Goal: Information Seeking & Learning: Learn about a topic

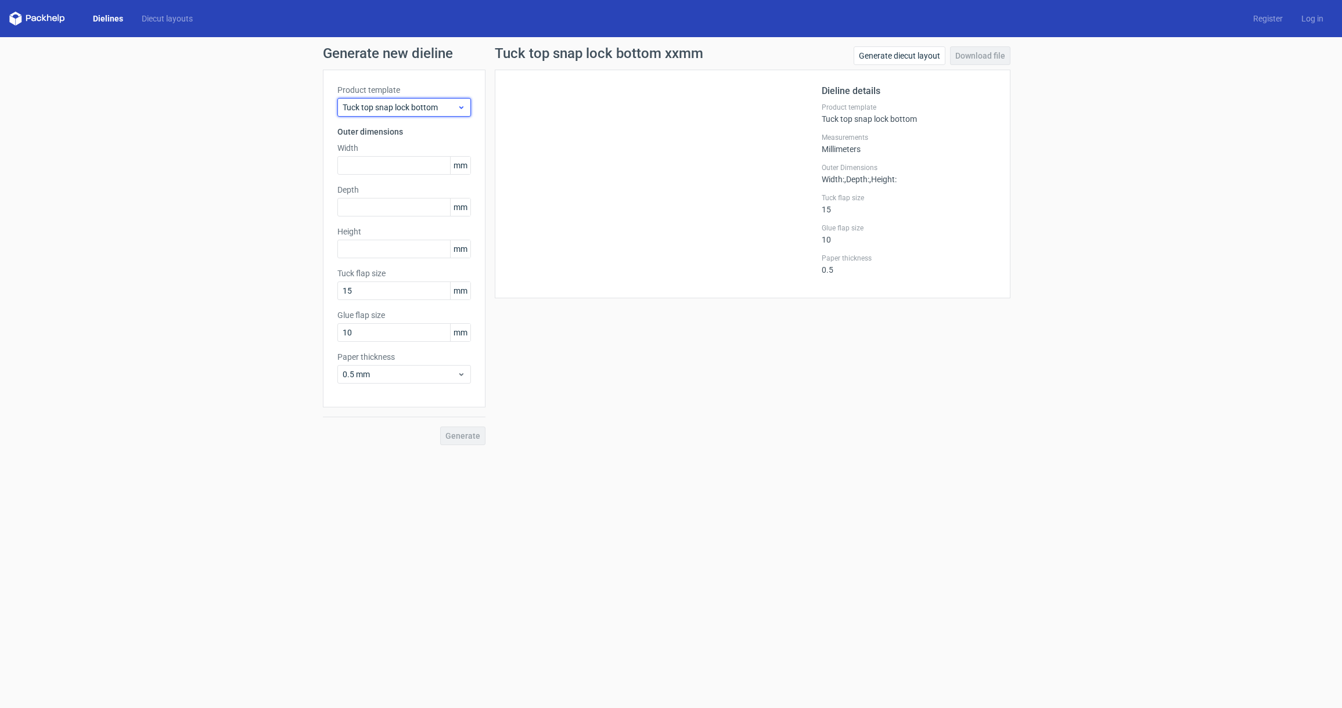
click at [458, 109] on icon at bounding box center [461, 107] width 9 height 9
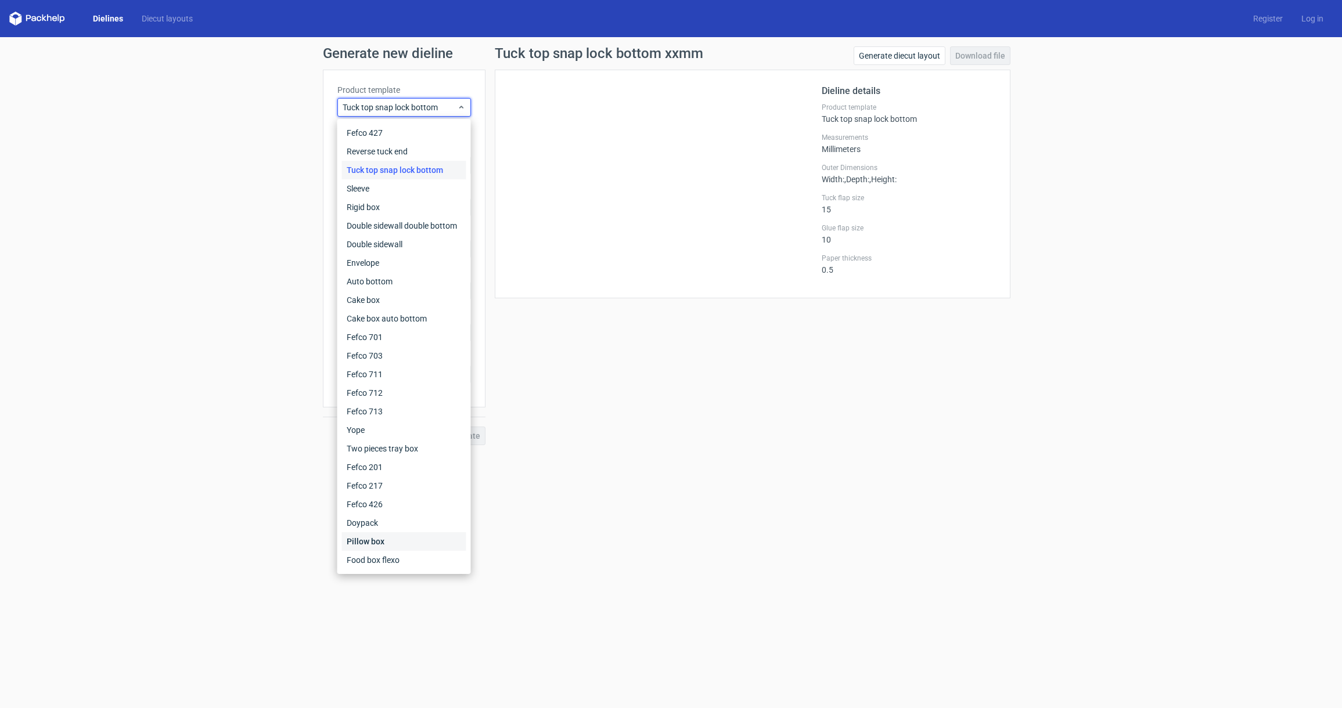
click at [403, 538] on div "Pillow box" at bounding box center [404, 542] width 124 height 19
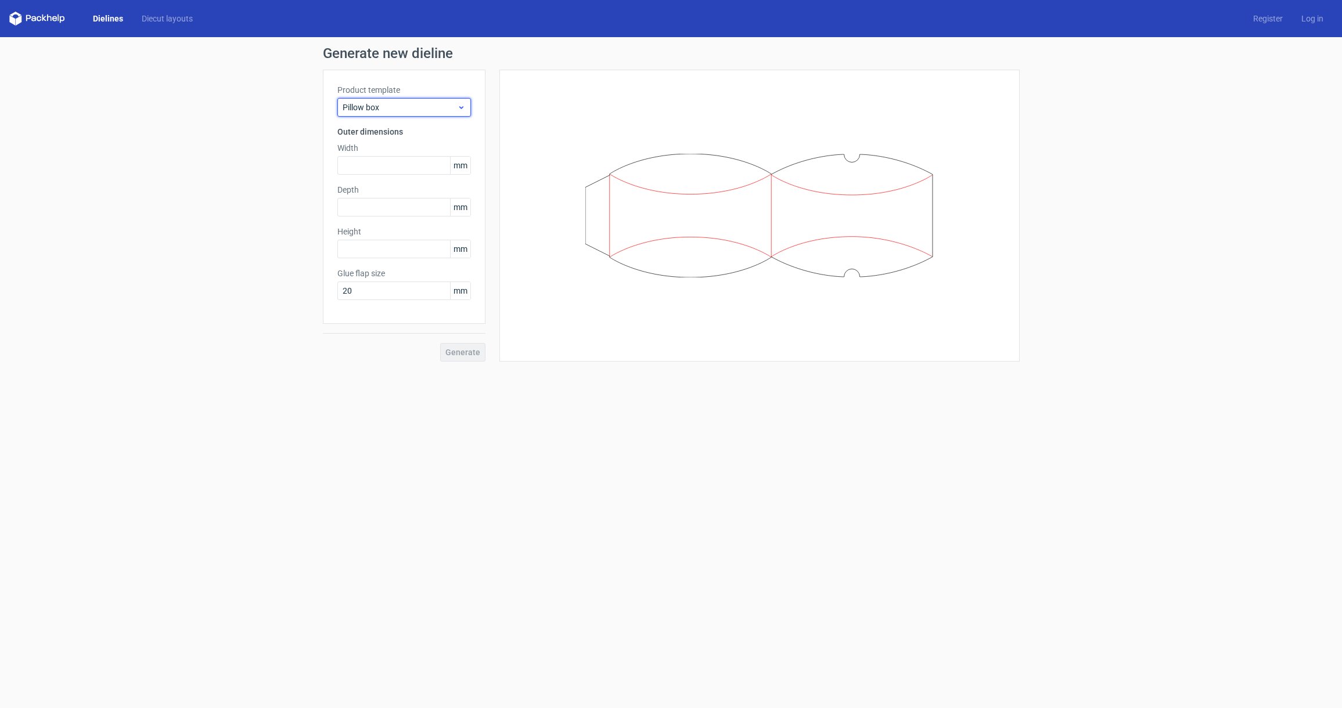
click at [457, 107] on icon at bounding box center [461, 107] width 9 height 9
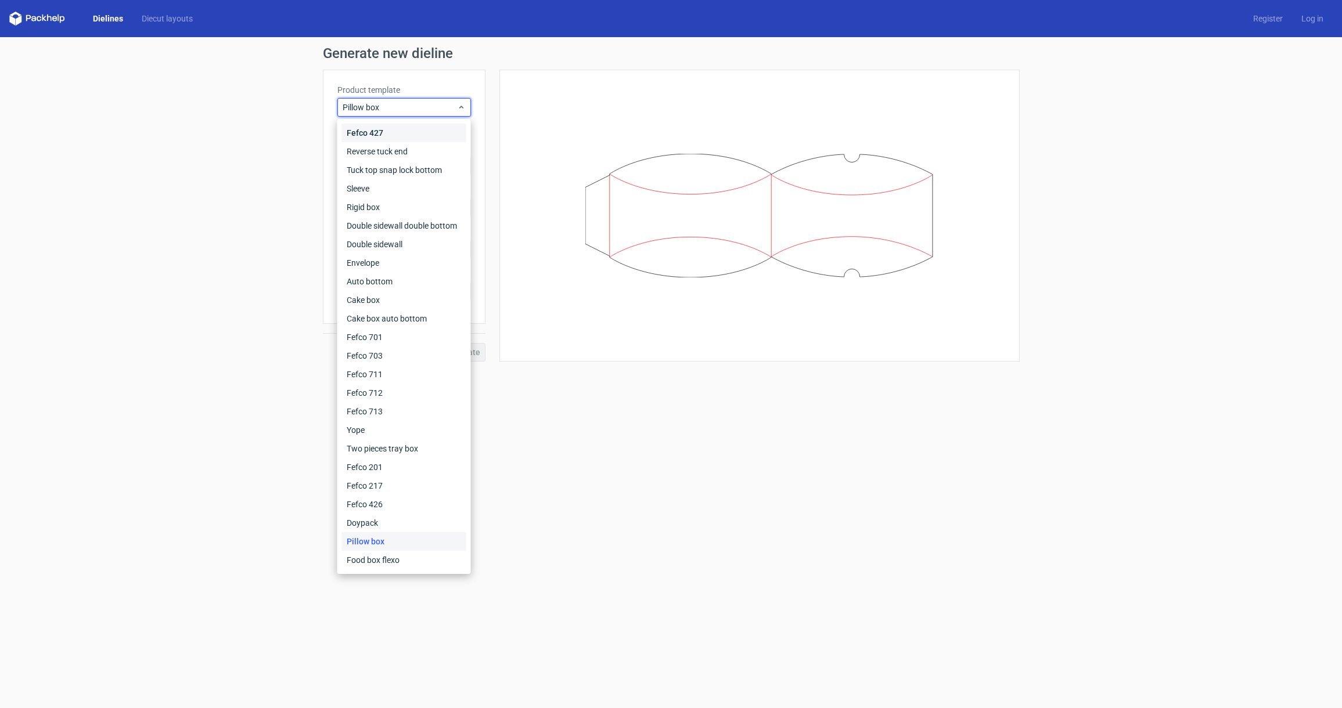
click at [435, 136] on div "Fefco 427" at bounding box center [404, 133] width 124 height 19
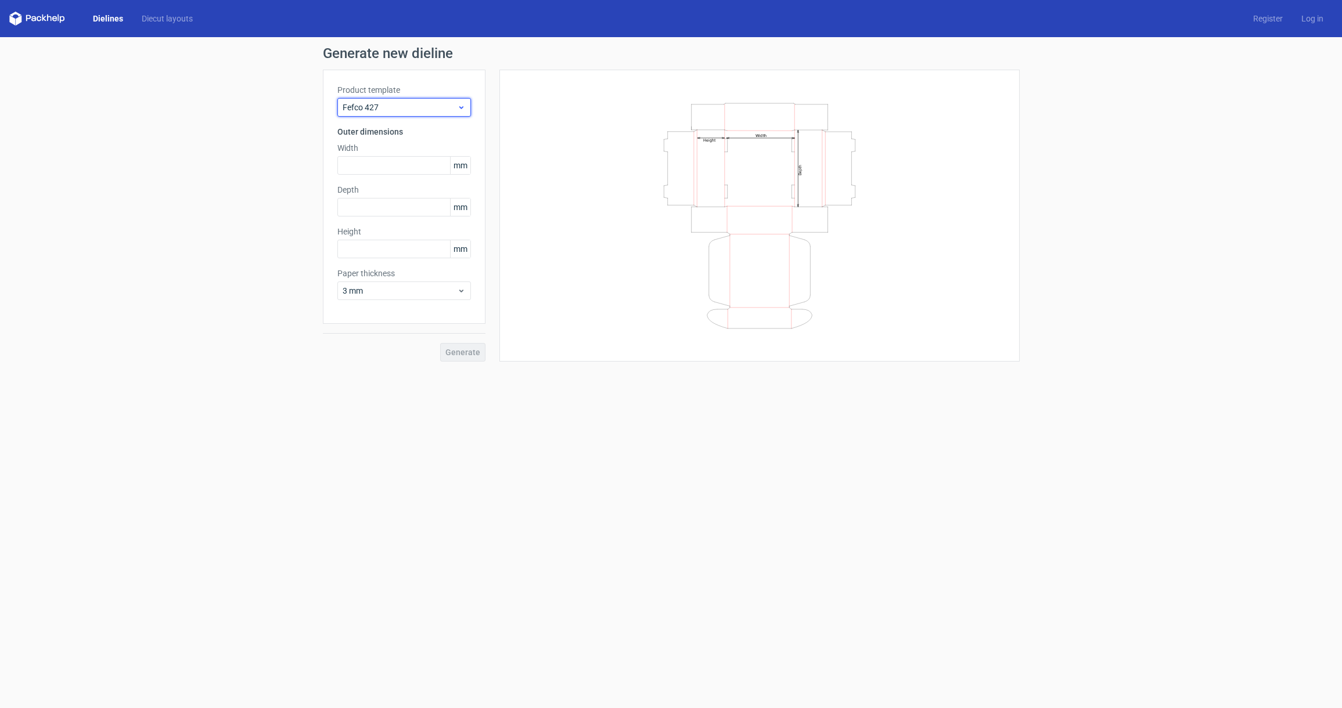
click at [459, 106] on icon at bounding box center [461, 107] width 9 height 9
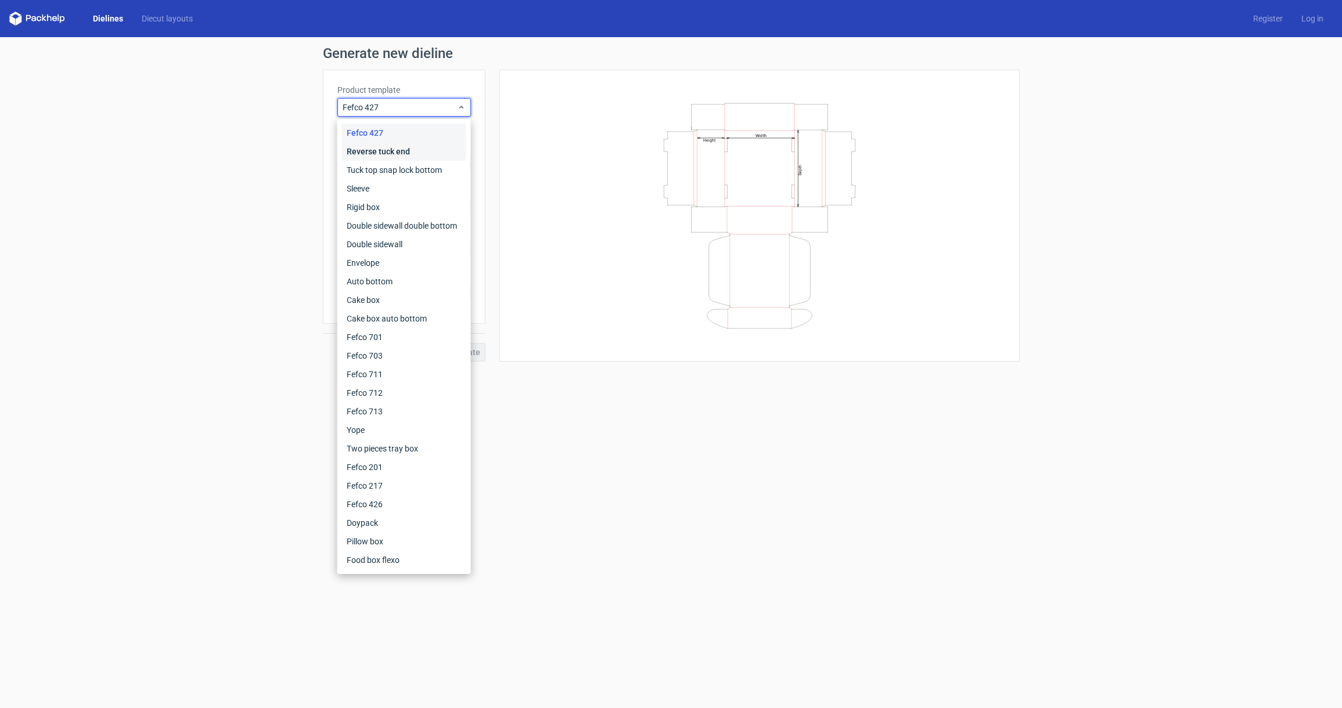
click at [432, 150] on div "Reverse tuck end" at bounding box center [404, 151] width 124 height 19
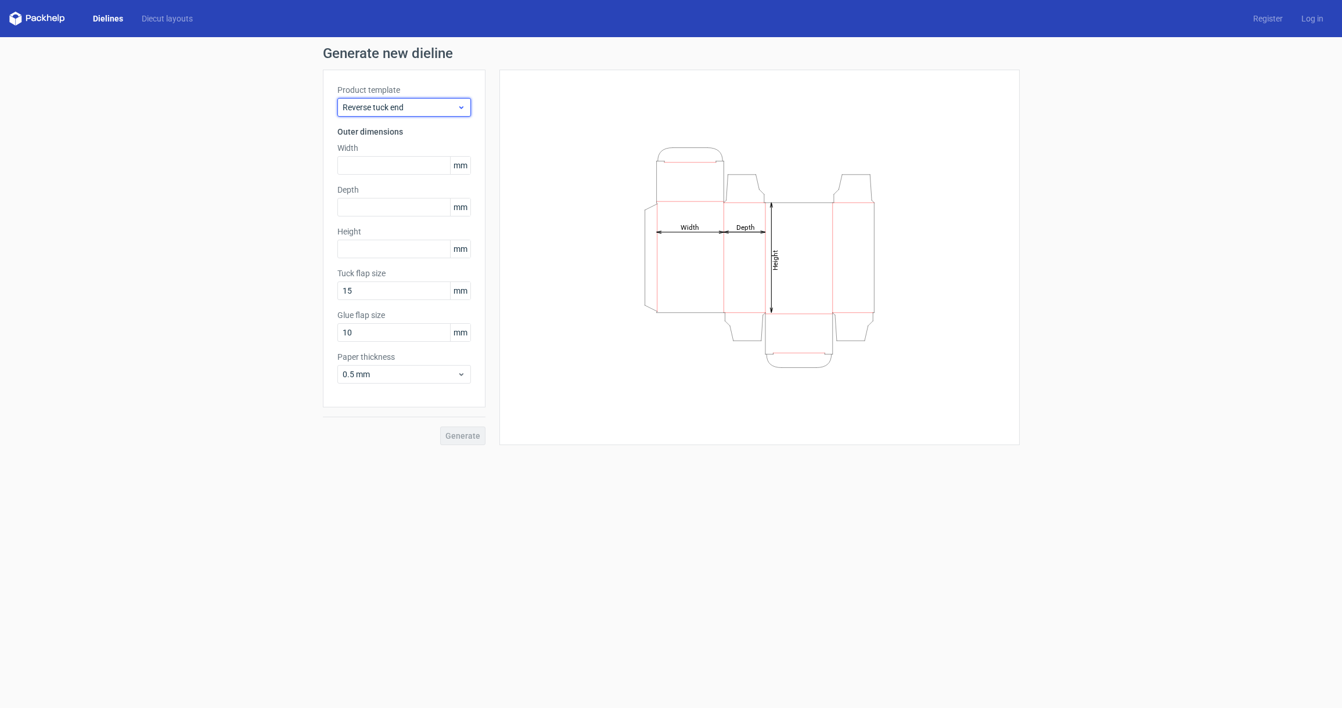
click at [459, 106] on icon at bounding box center [461, 107] width 9 height 9
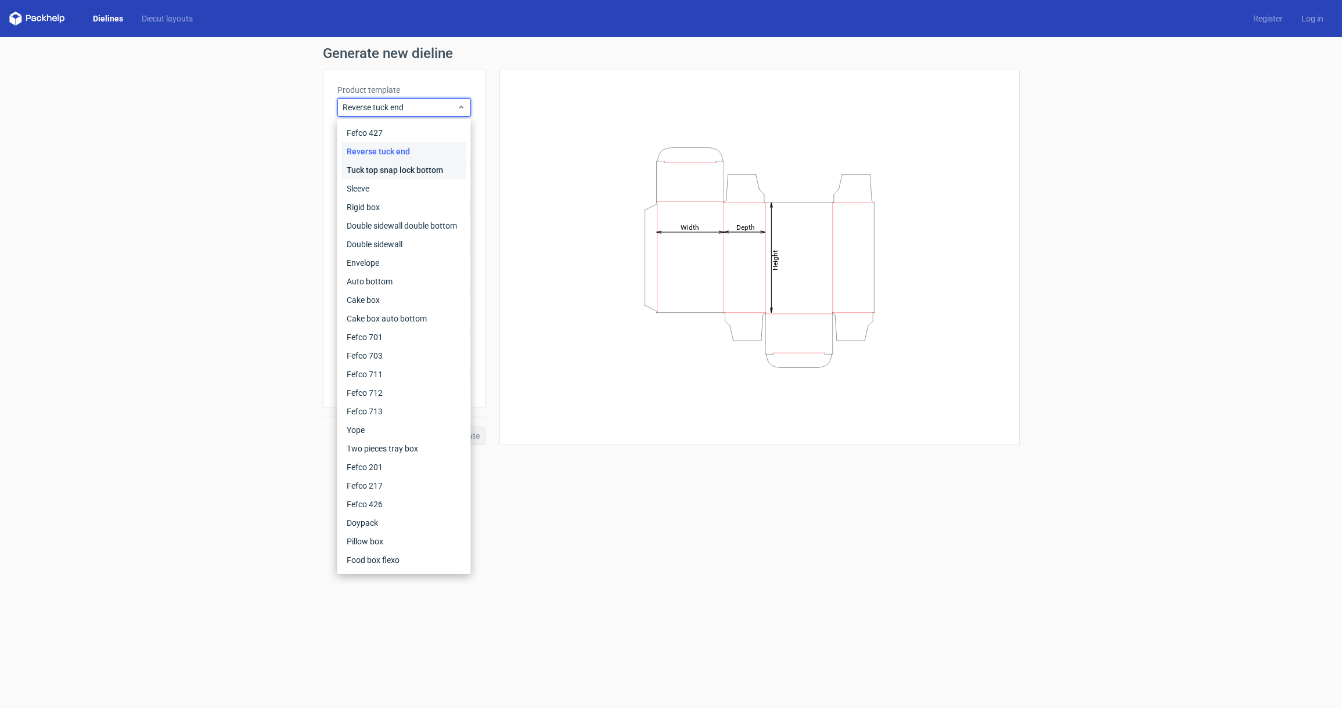
click at [431, 168] on div "Tuck top snap lock bottom" at bounding box center [404, 170] width 124 height 19
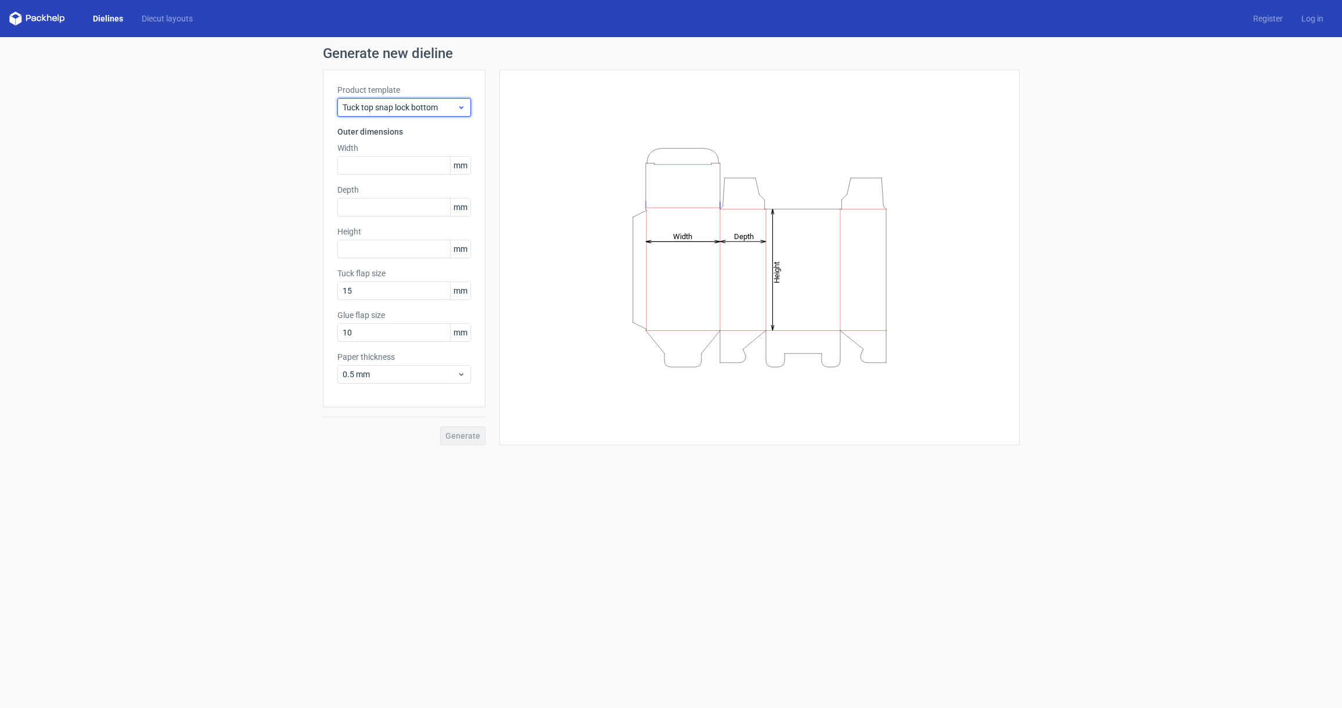
click at [448, 107] on span "Tuck top snap lock bottom" at bounding box center [400, 108] width 114 height 12
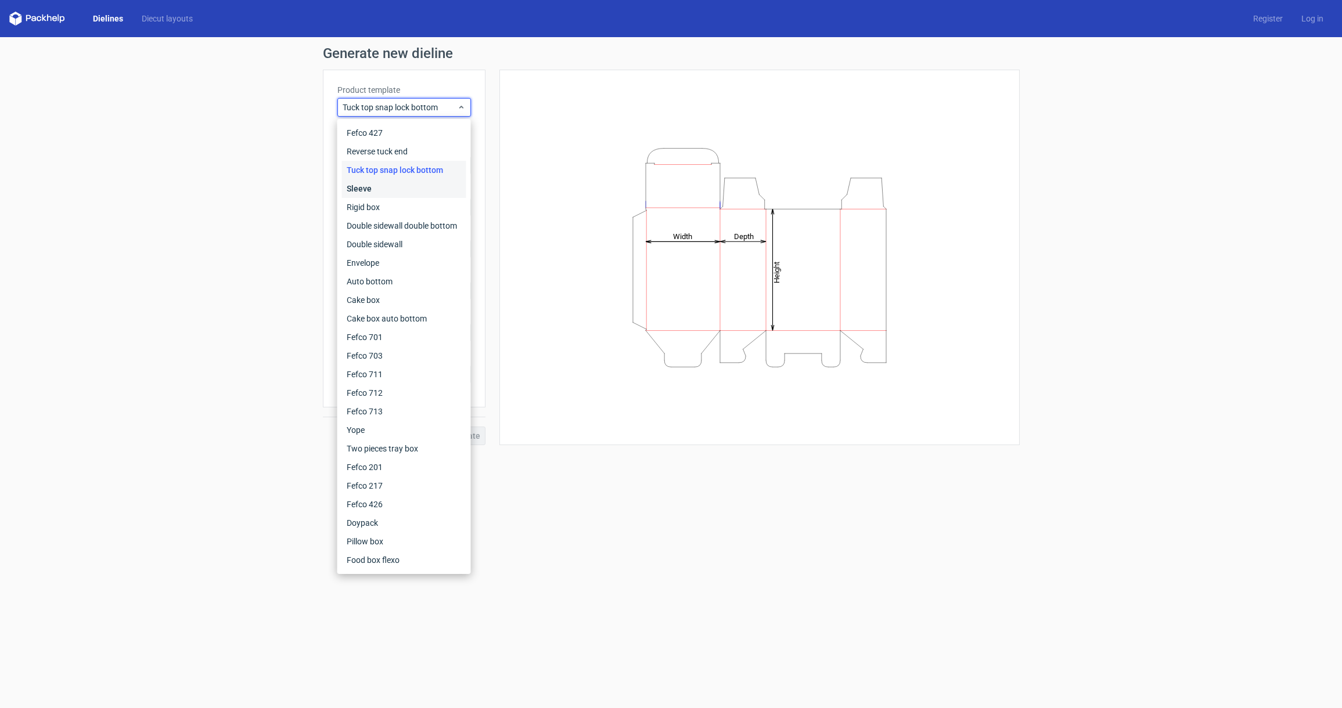
click at [411, 190] on div "Sleeve" at bounding box center [404, 188] width 124 height 19
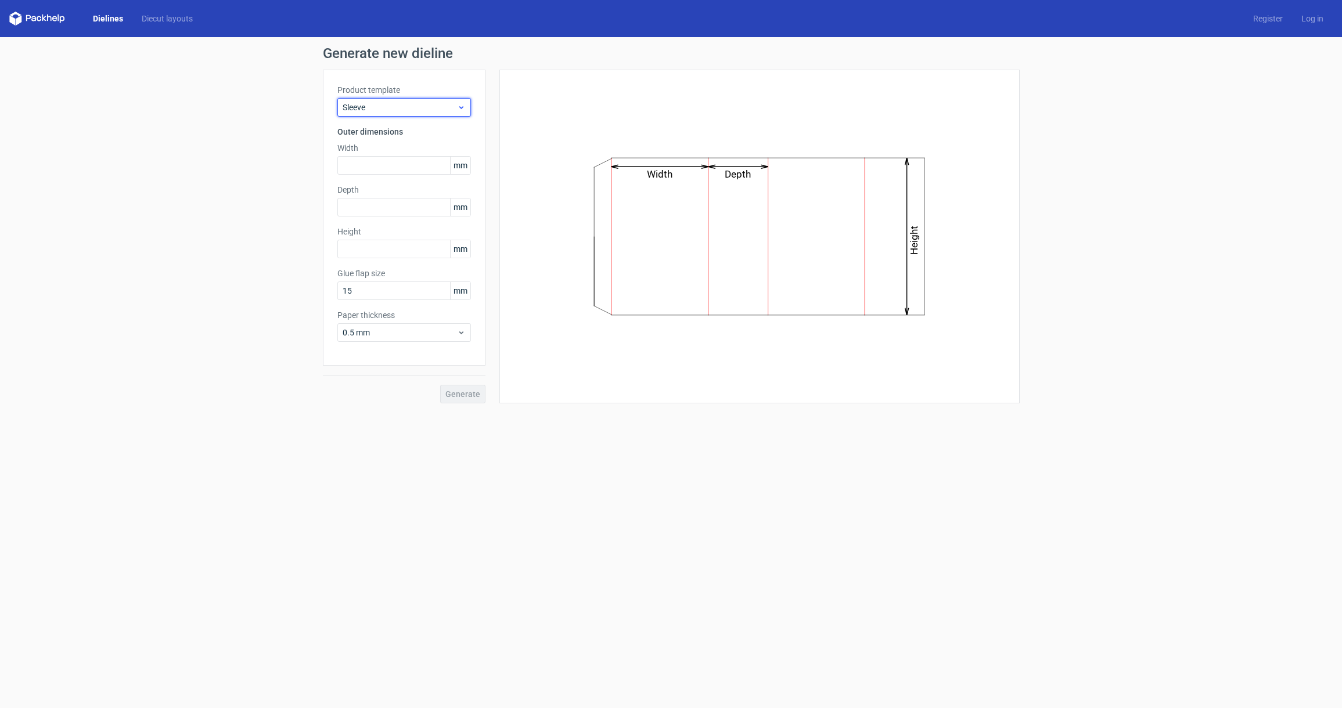
click at [457, 109] on icon at bounding box center [461, 107] width 9 height 9
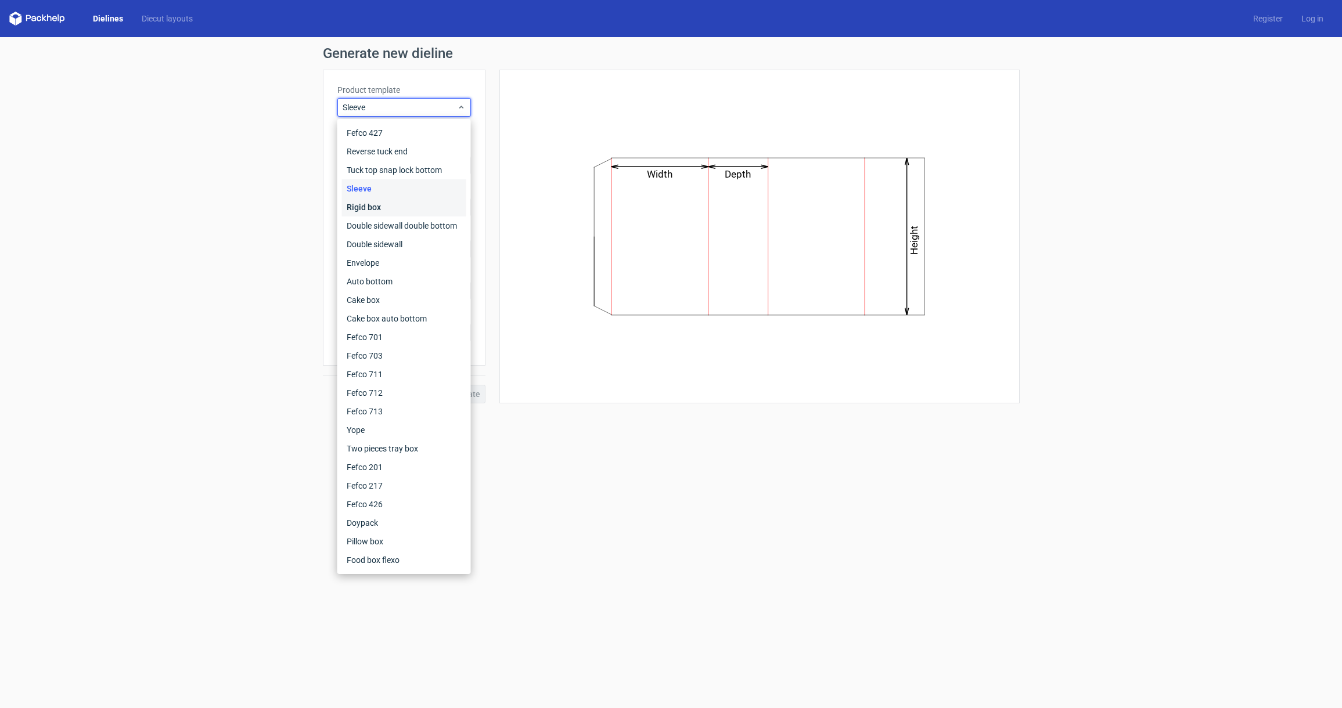
click at [411, 201] on div "Rigid box" at bounding box center [404, 207] width 124 height 19
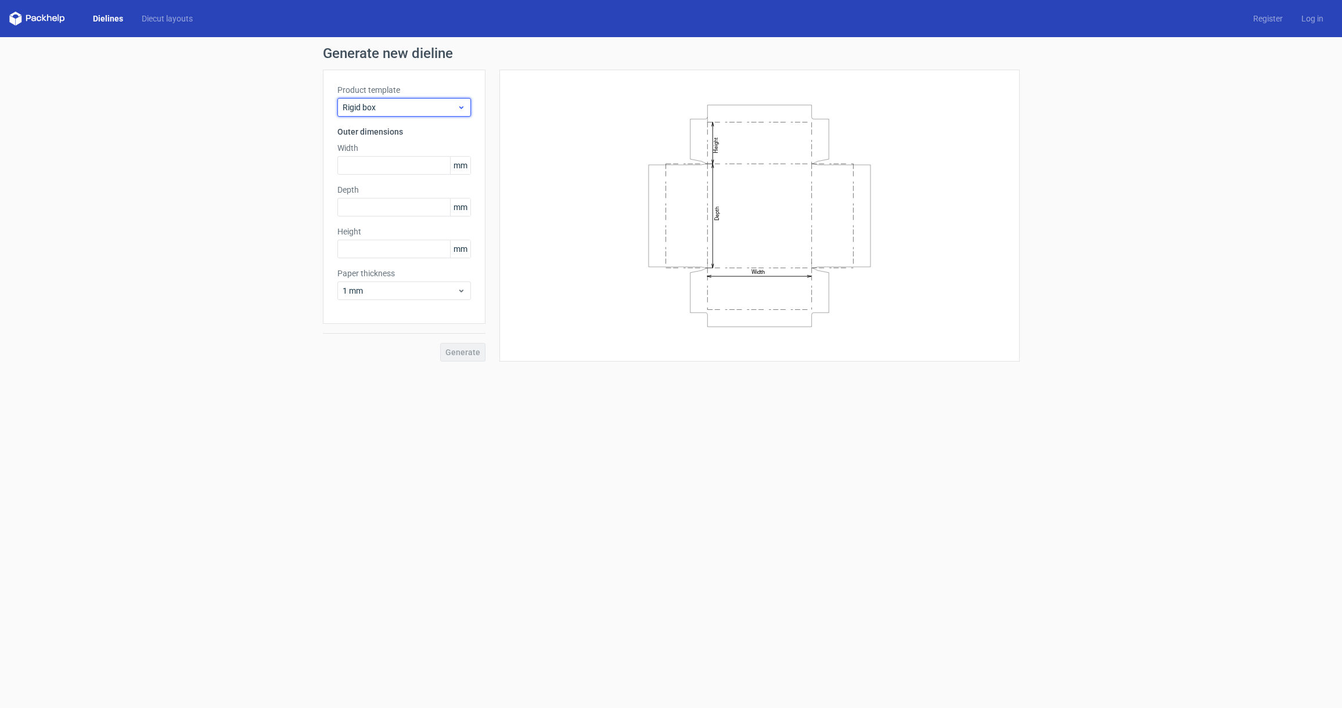
click at [452, 107] on span "Rigid box" at bounding box center [400, 108] width 114 height 12
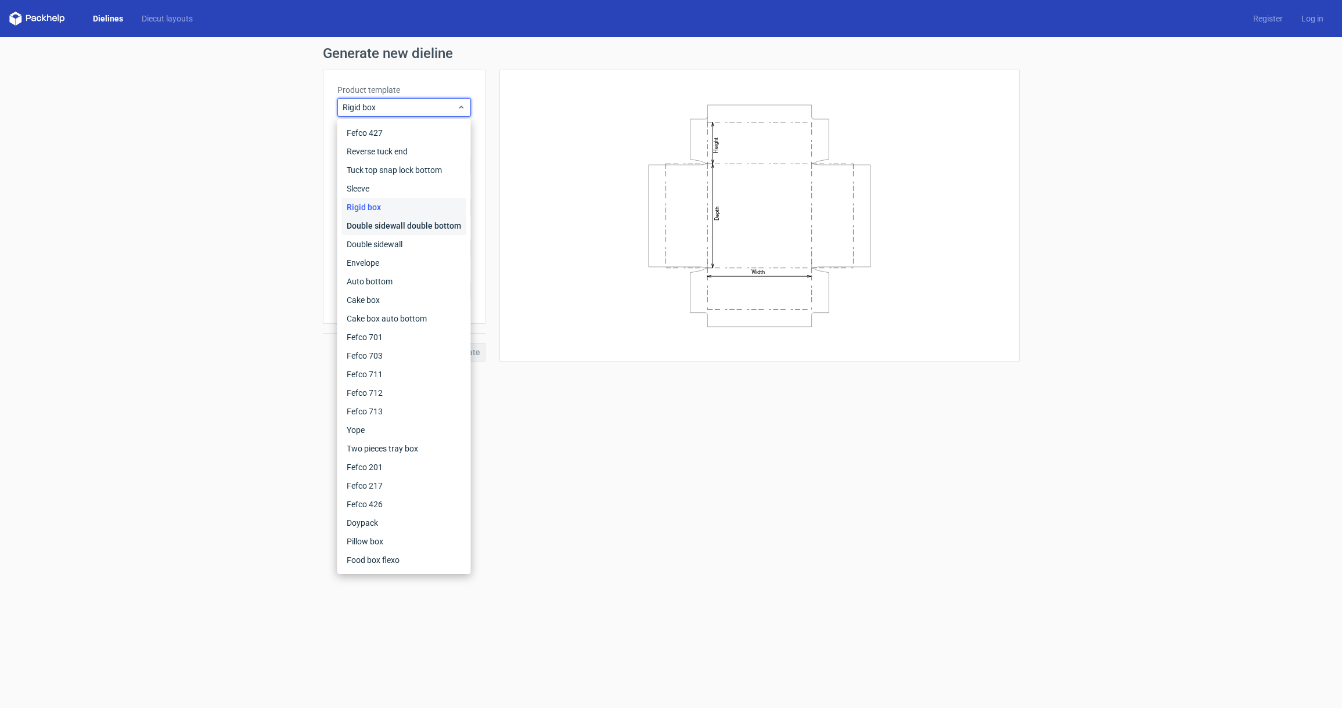
click at [390, 226] on div "Double sidewall double bottom" at bounding box center [404, 226] width 124 height 19
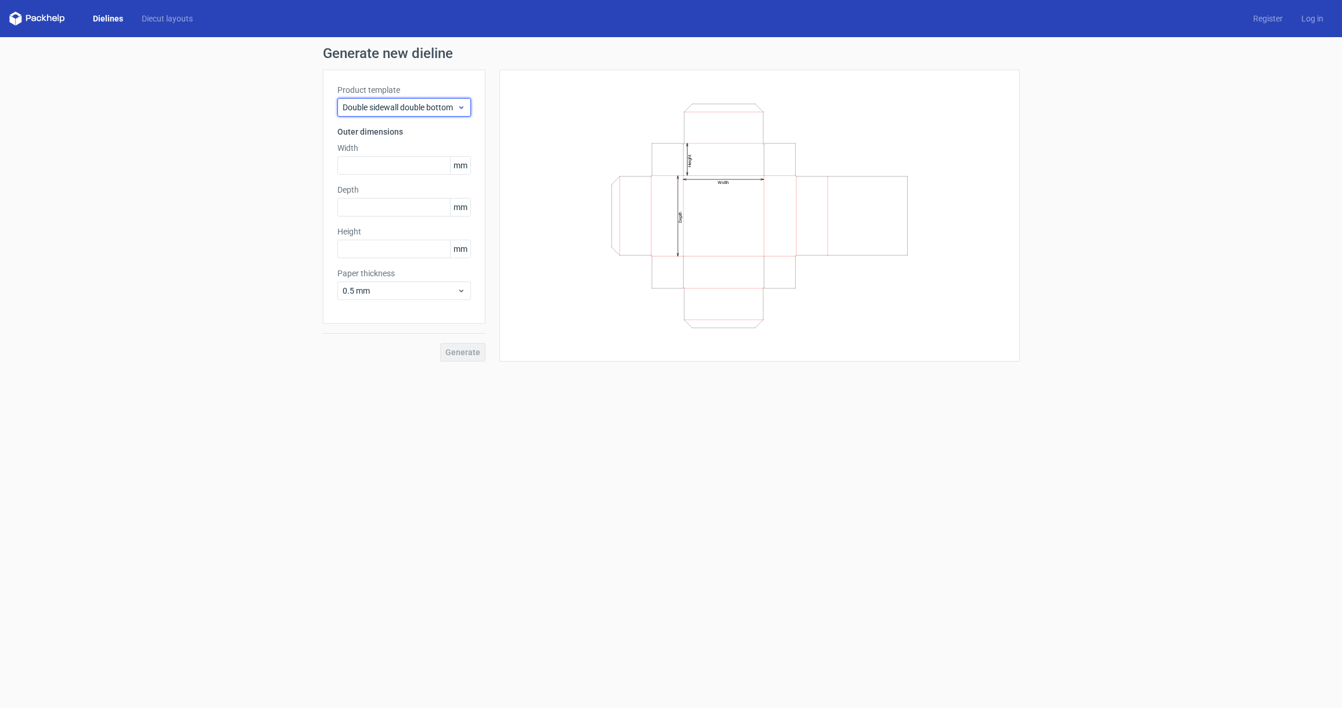
click at [457, 106] on icon at bounding box center [461, 107] width 9 height 9
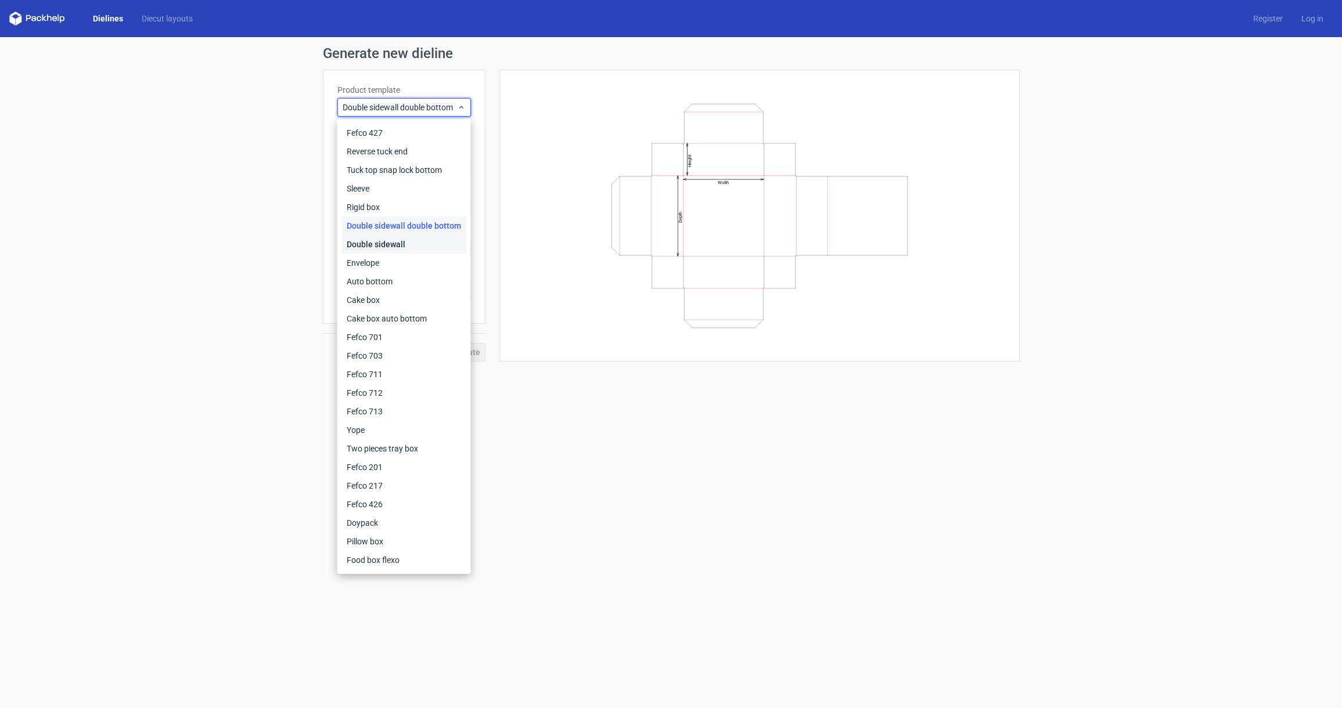
click at [395, 246] on div "Double sidewall" at bounding box center [404, 244] width 124 height 19
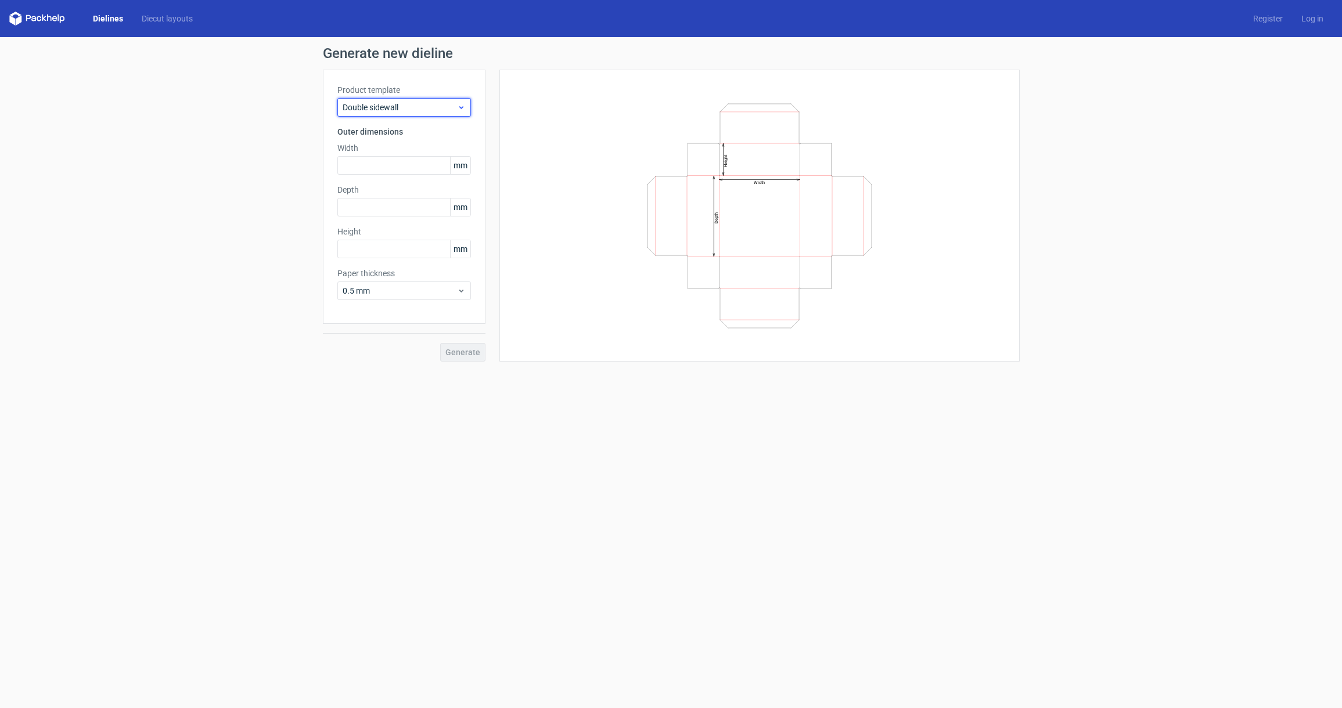
click at [442, 104] on span "Double sidewall" at bounding box center [400, 108] width 114 height 12
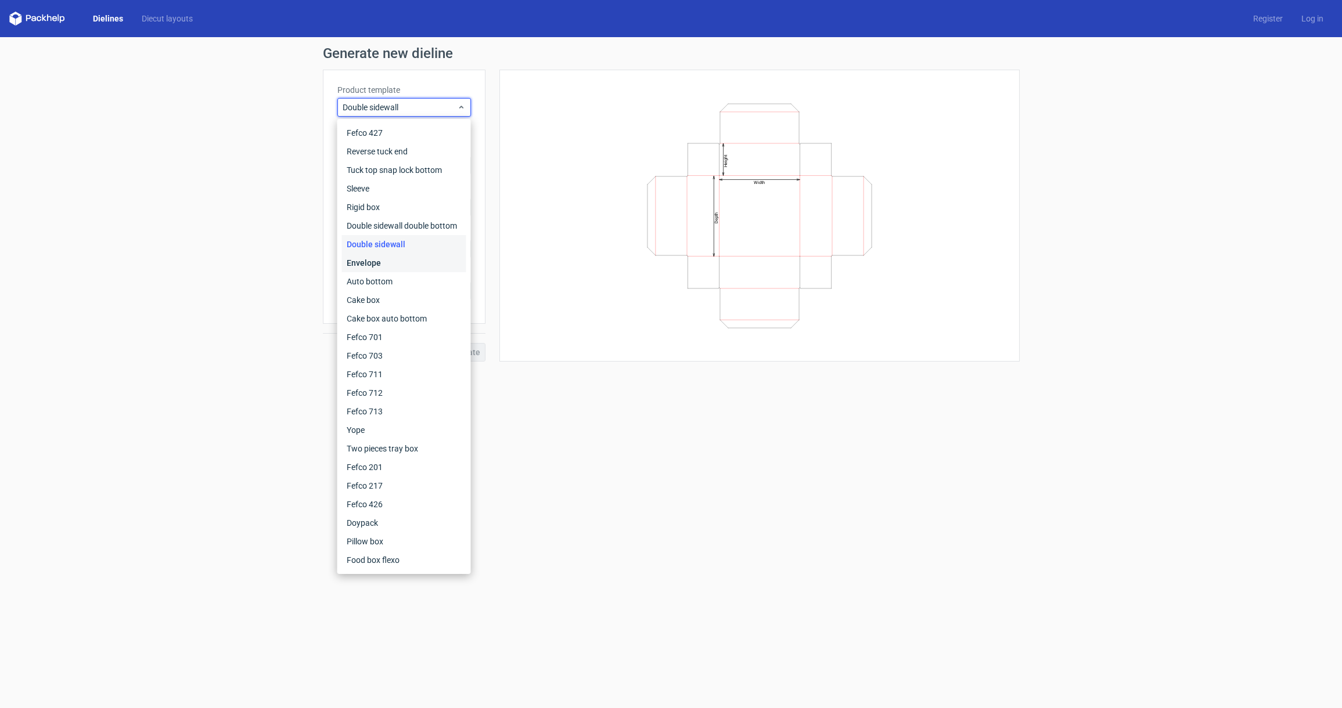
click at [390, 262] on div "Envelope" at bounding box center [404, 263] width 124 height 19
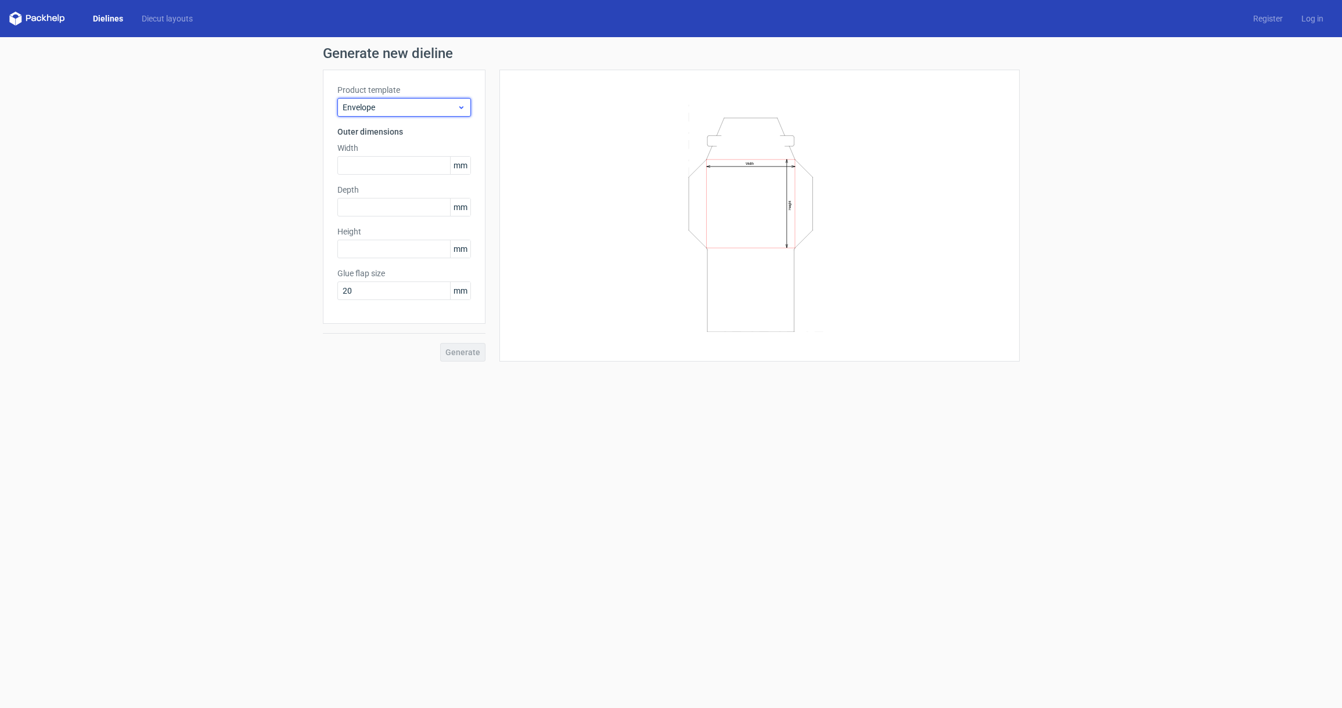
click at [458, 110] on icon at bounding box center [461, 107] width 9 height 9
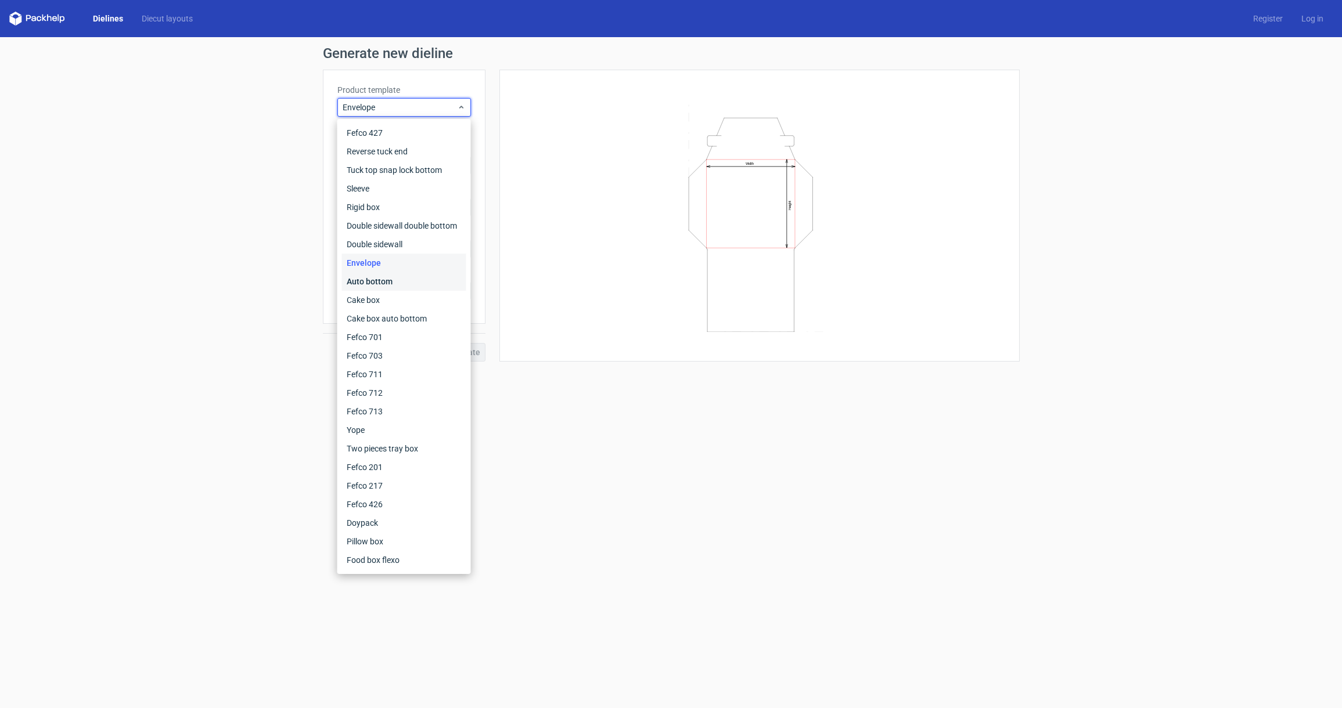
click at [418, 283] on div "Auto bottom" at bounding box center [404, 281] width 124 height 19
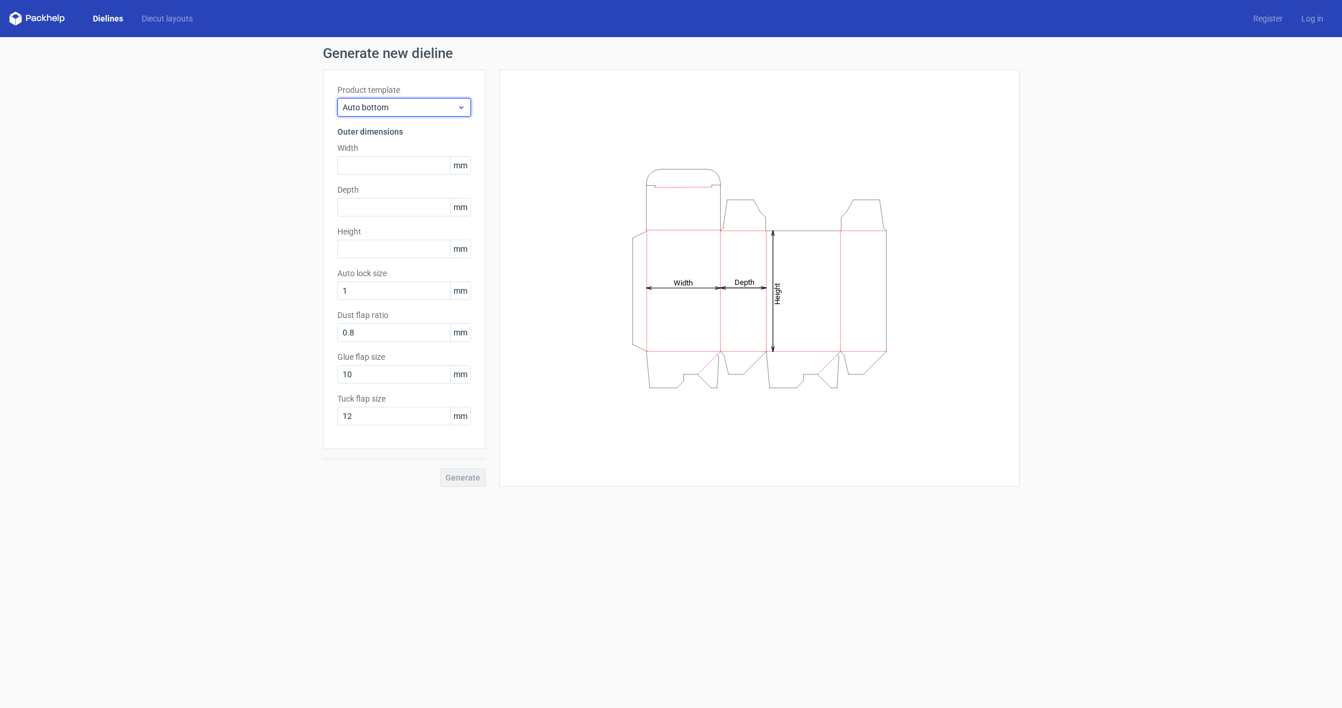
click at [438, 108] on span "Auto bottom" at bounding box center [400, 108] width 114 height 12
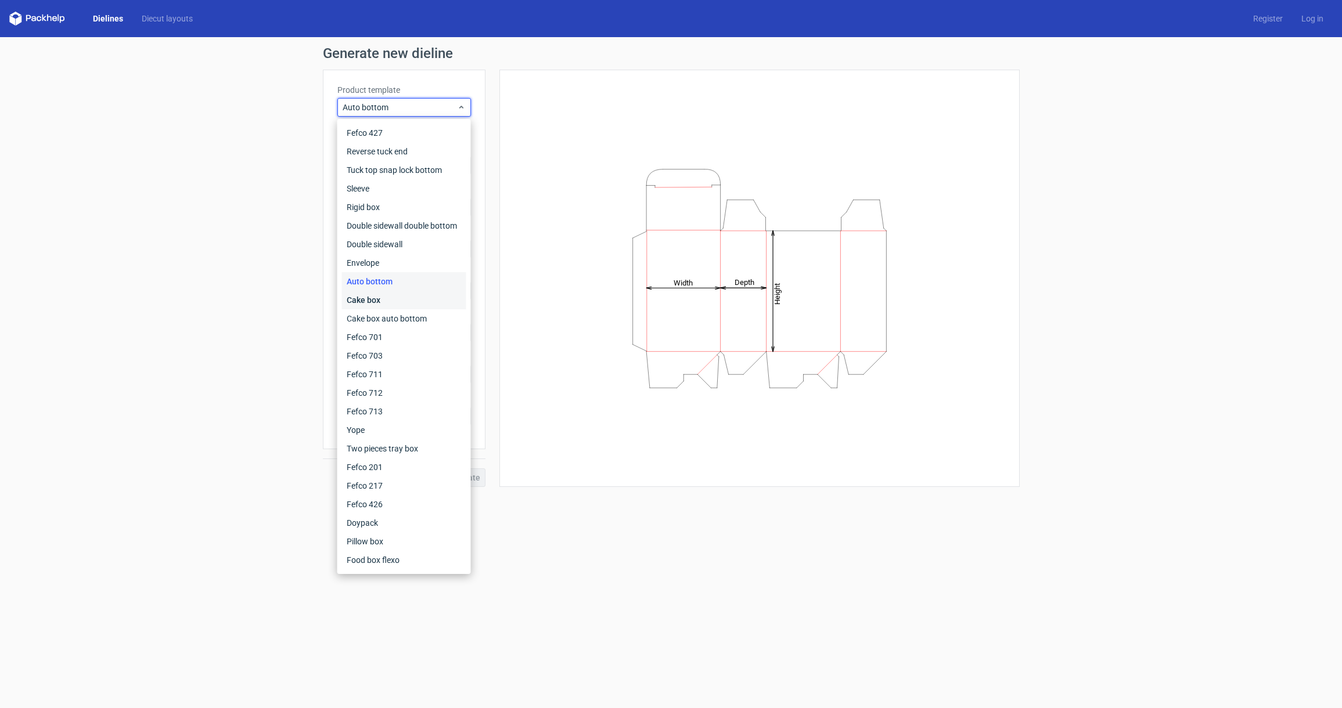
click at [405, 298] on div "Cake box" at bounding box center [404, 300] width 124 height 19
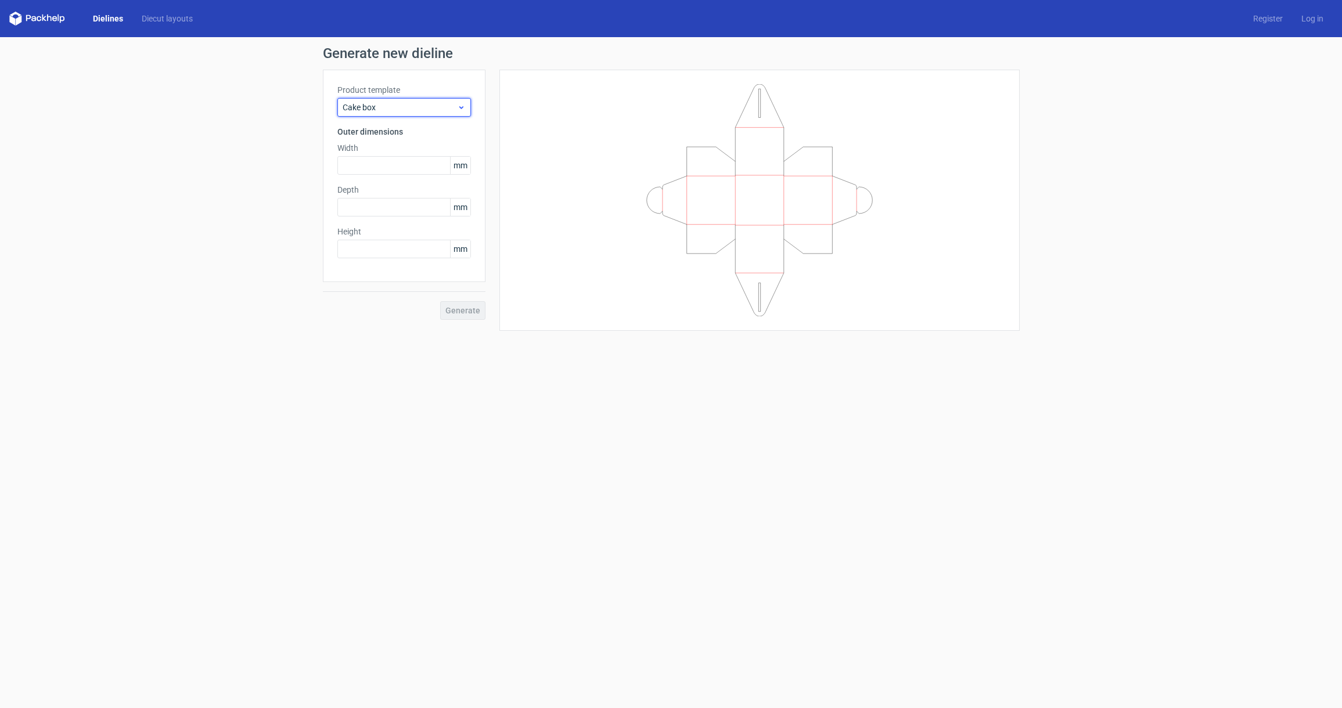
click at [443, 107] on span "Cake box" at bounding box center [400, 108] width 114 height 12
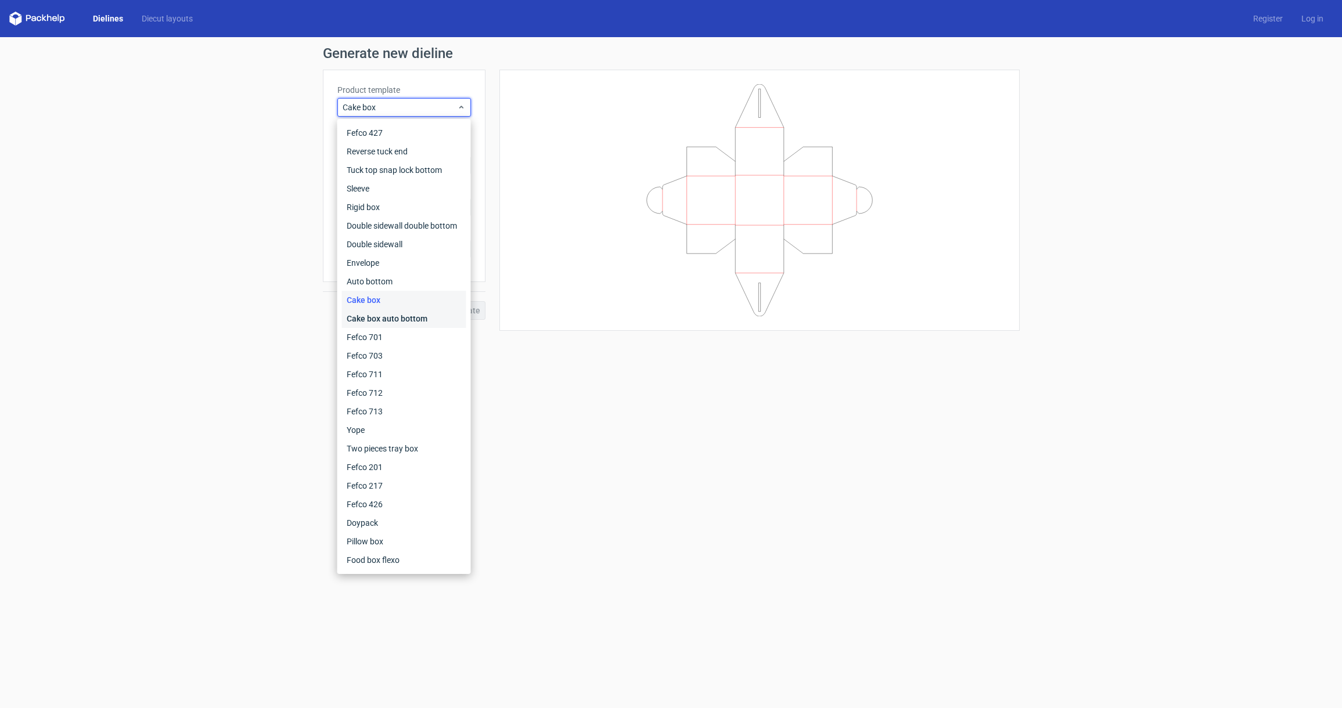
click at [404, 318] on div "Cake box auto bottom" at bounding box center [404, 319] width 124 height 19
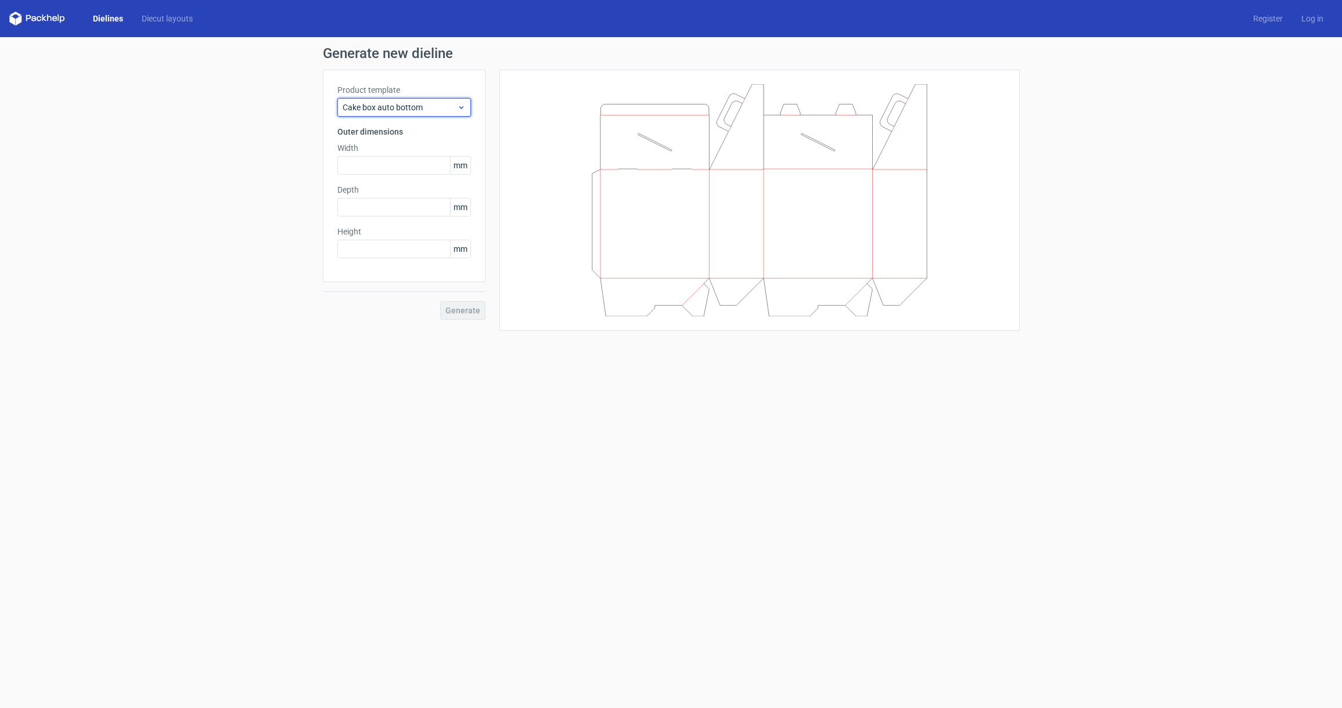
click at [429, 111] on span "Cake box auto bottom" at bounding box center [400, 108] width 114 height 12
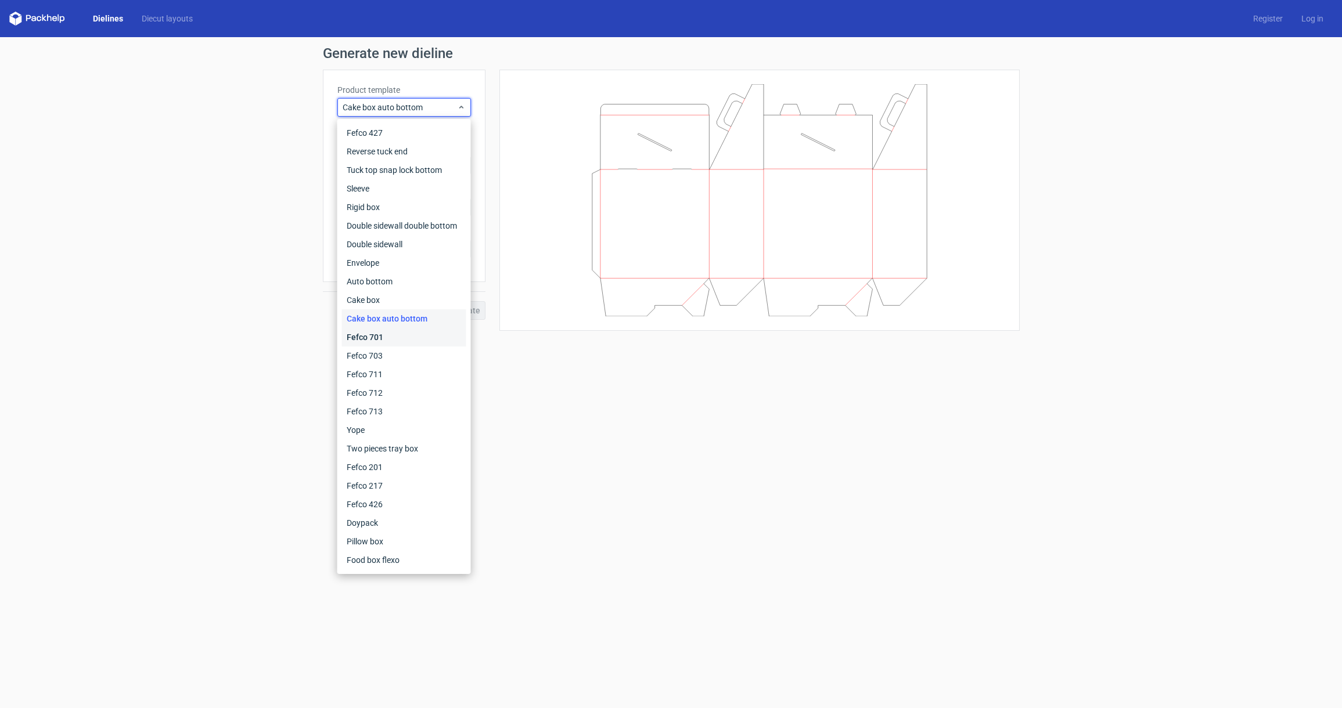
click at [397, 337] on div "Fefco 701" at bounding box center [404, 337] width 124 height 19
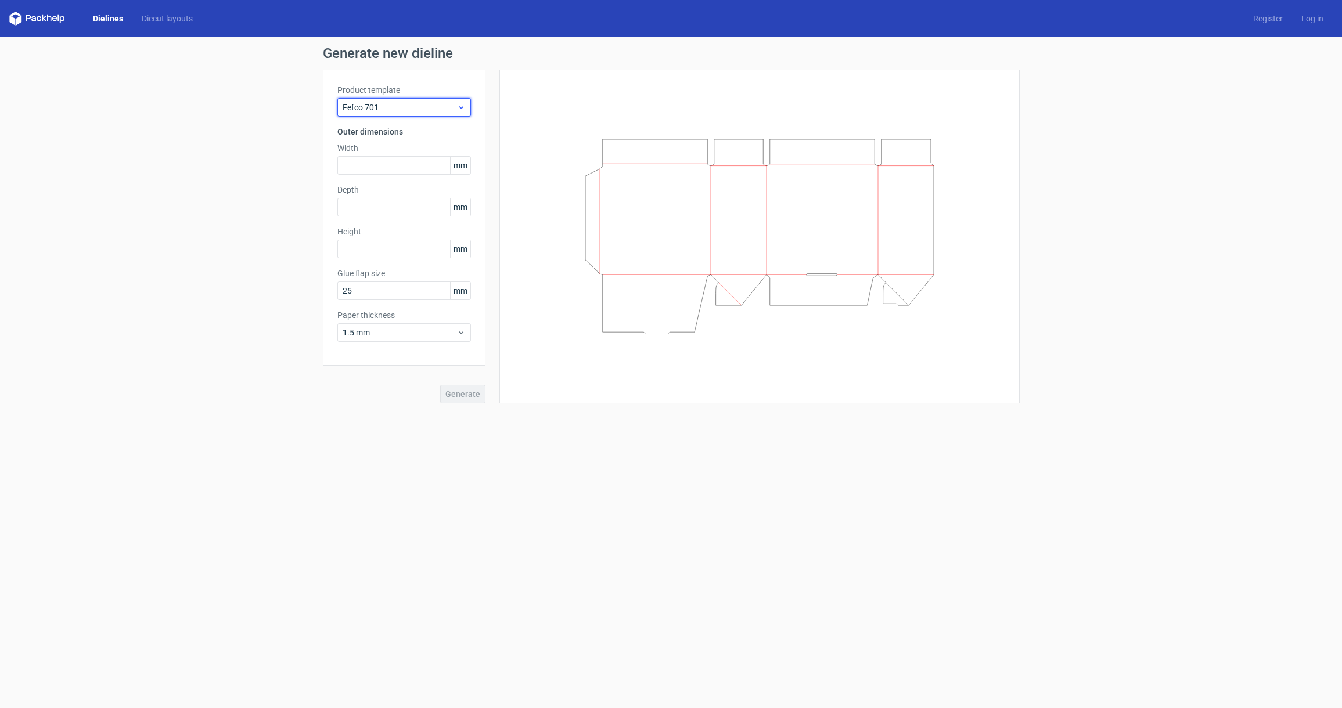
click at [428, 108] on span "Fefco 701" at bounding box center [400, 108] width 114 height 12
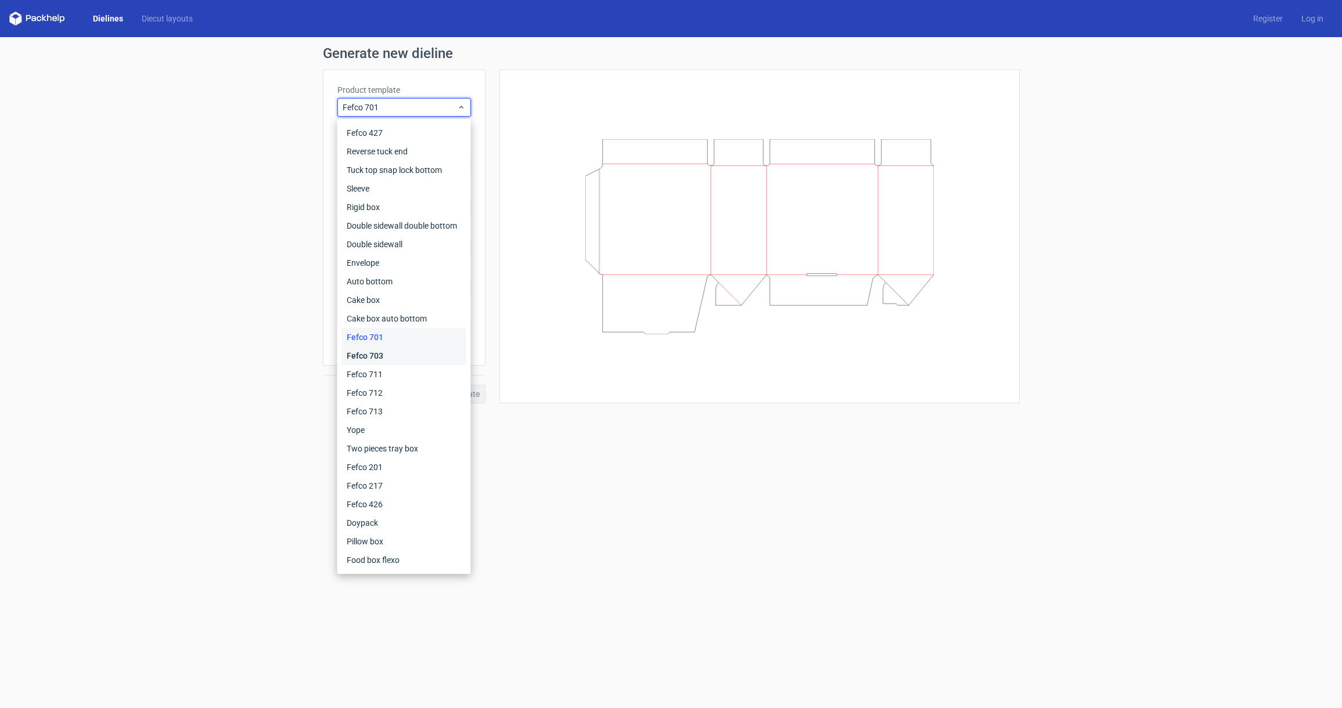
click at [406, 357] on div "Fefco 703" at bounding box center [404, 356] width 124 height 19
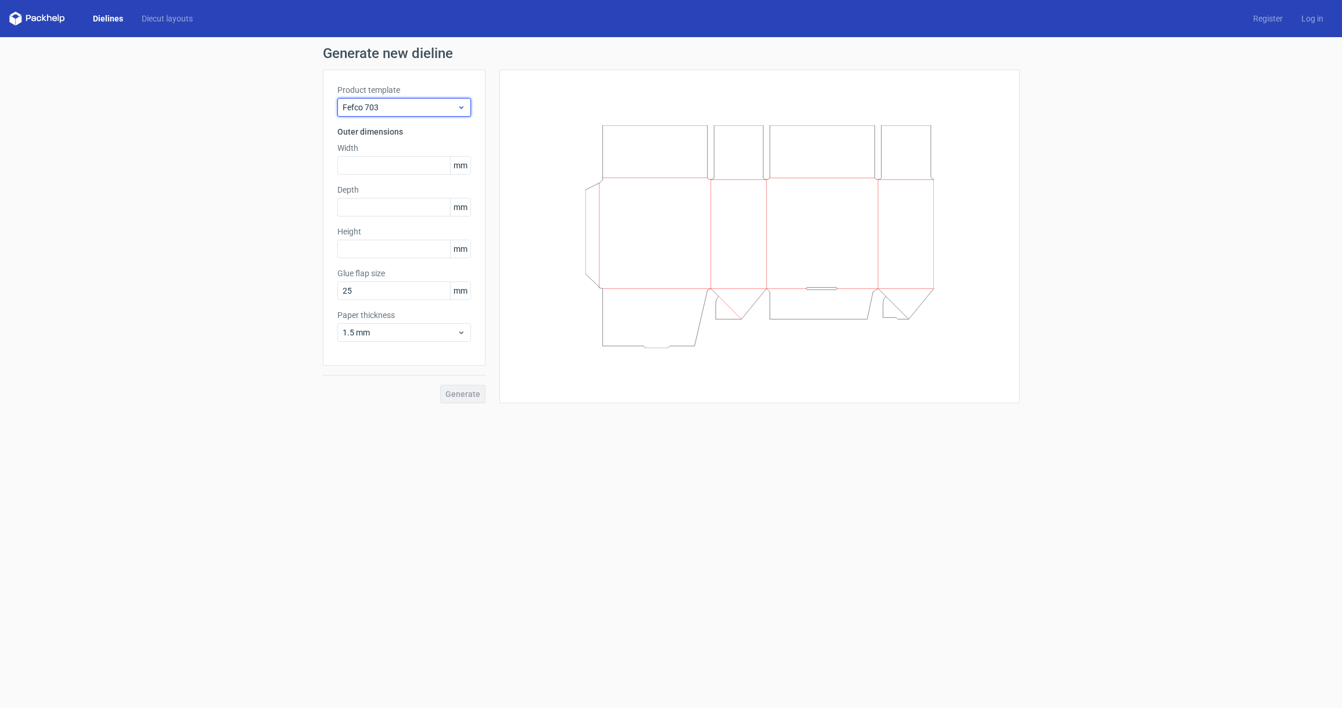
click at [441, 111] on span "Fefco 703" at bounding box center [400, 108] width 114 height 12
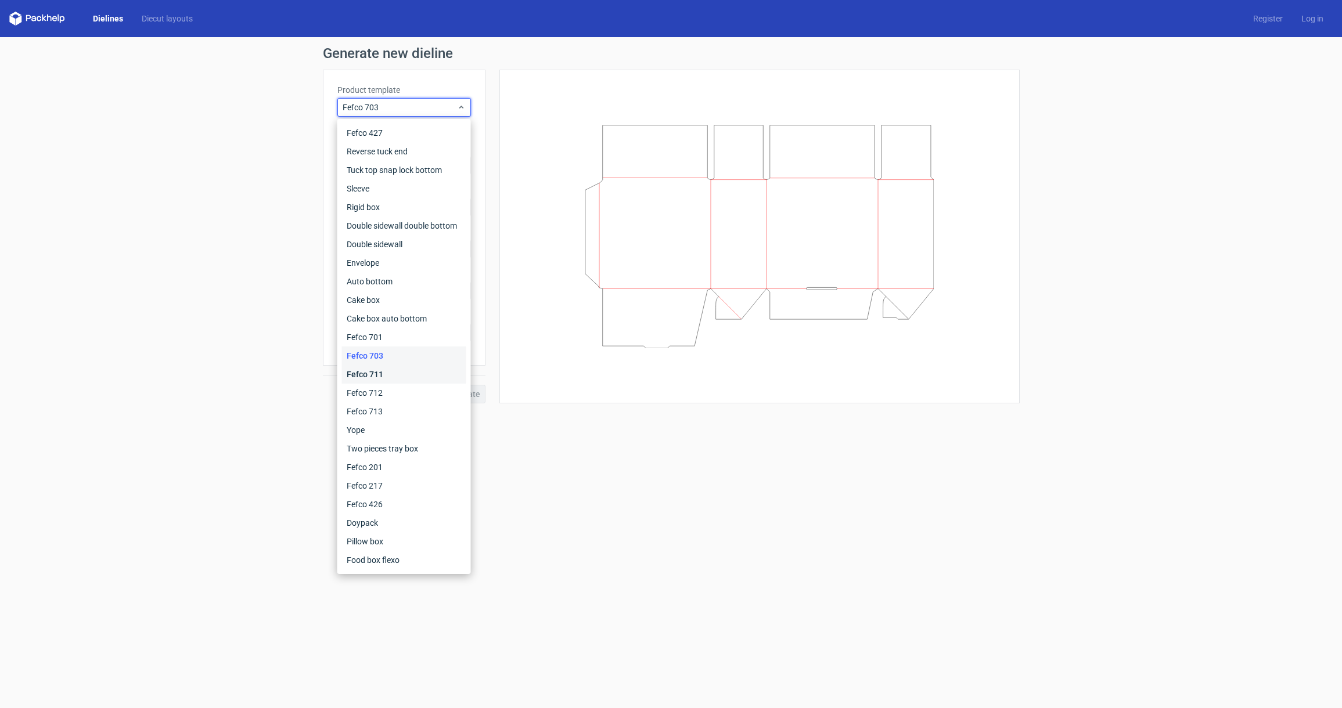
click at [400, 375] on div "Fefco 711" at bounding box center [404, 374] width 124 height 19
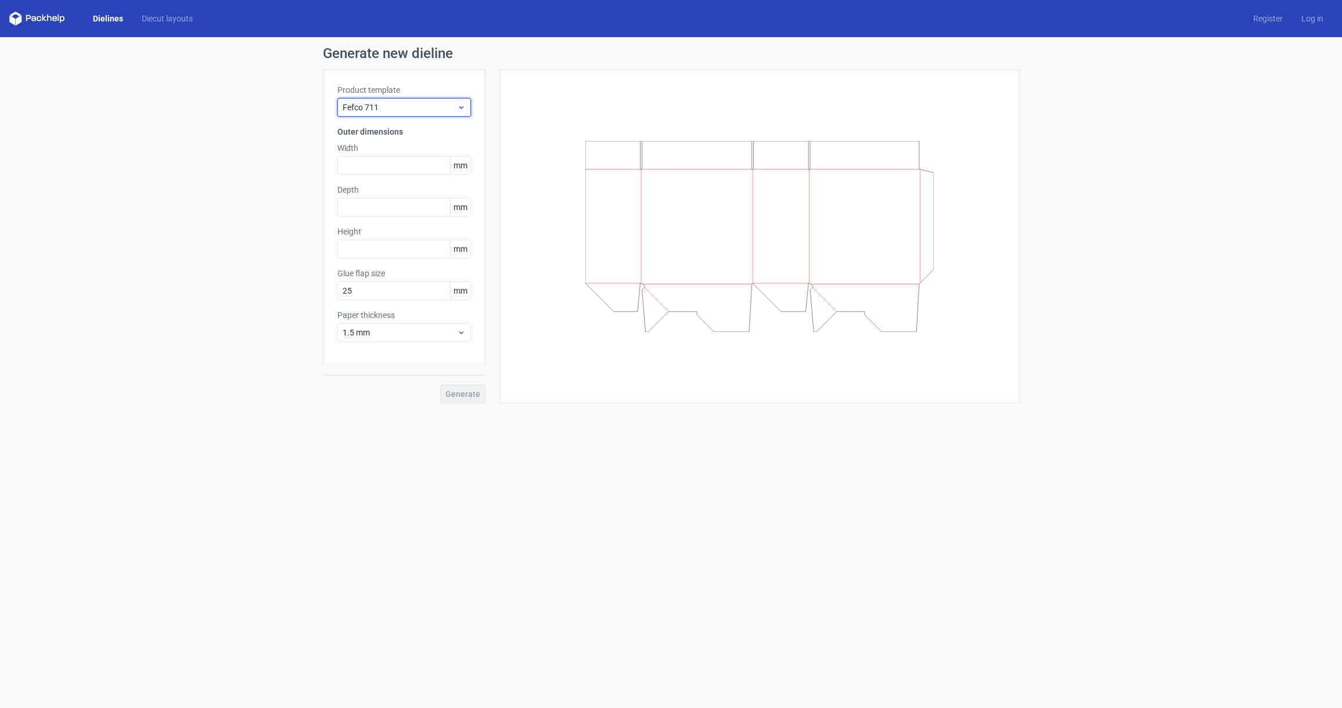
click at [434, 109] on span "Fefco 711" at bounding box center [400, 108] width 114 height 12
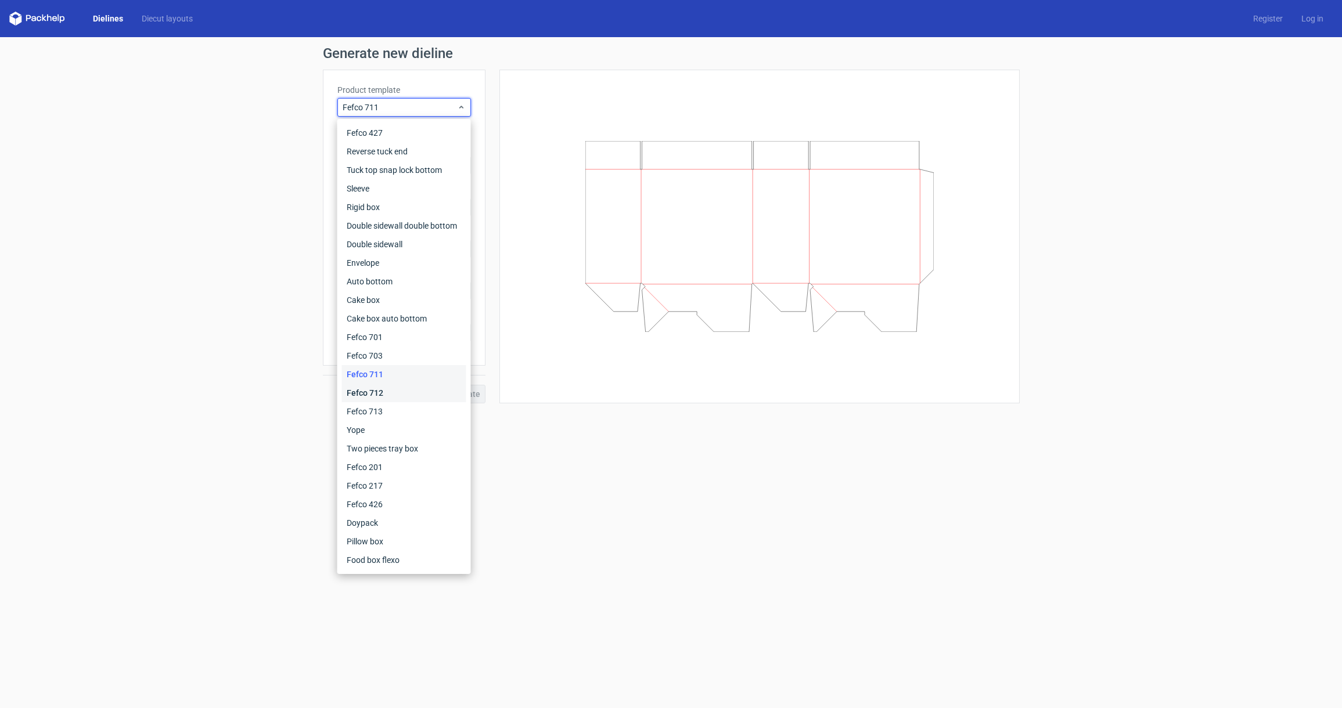
click at [396, 388] on div "Fefco 712" at bounding box center [404, 393] width 124 height 19
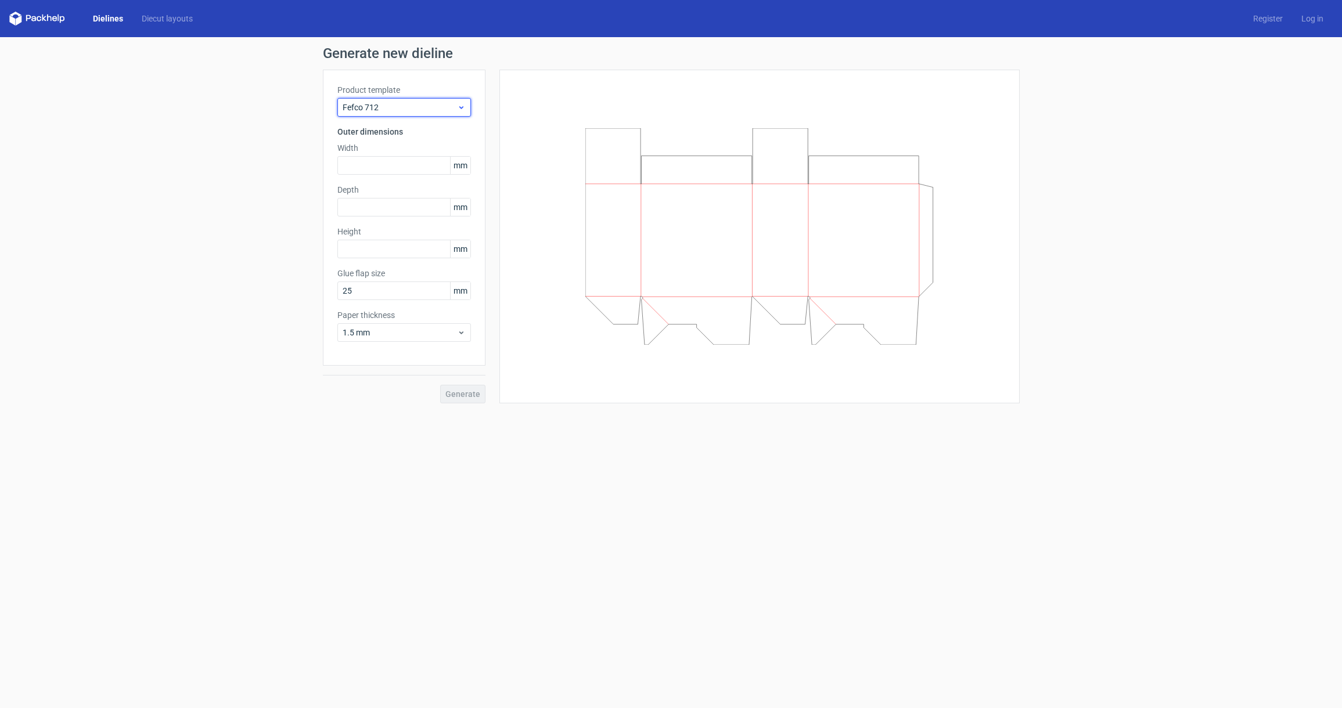
drag, startPoint x: 459, startPoint y: 109, endPoint x: 454, endPoint y: 116, distance: 8.7
click at [458, 109] on icon at bounding box center [461, 107] width 9 height 9
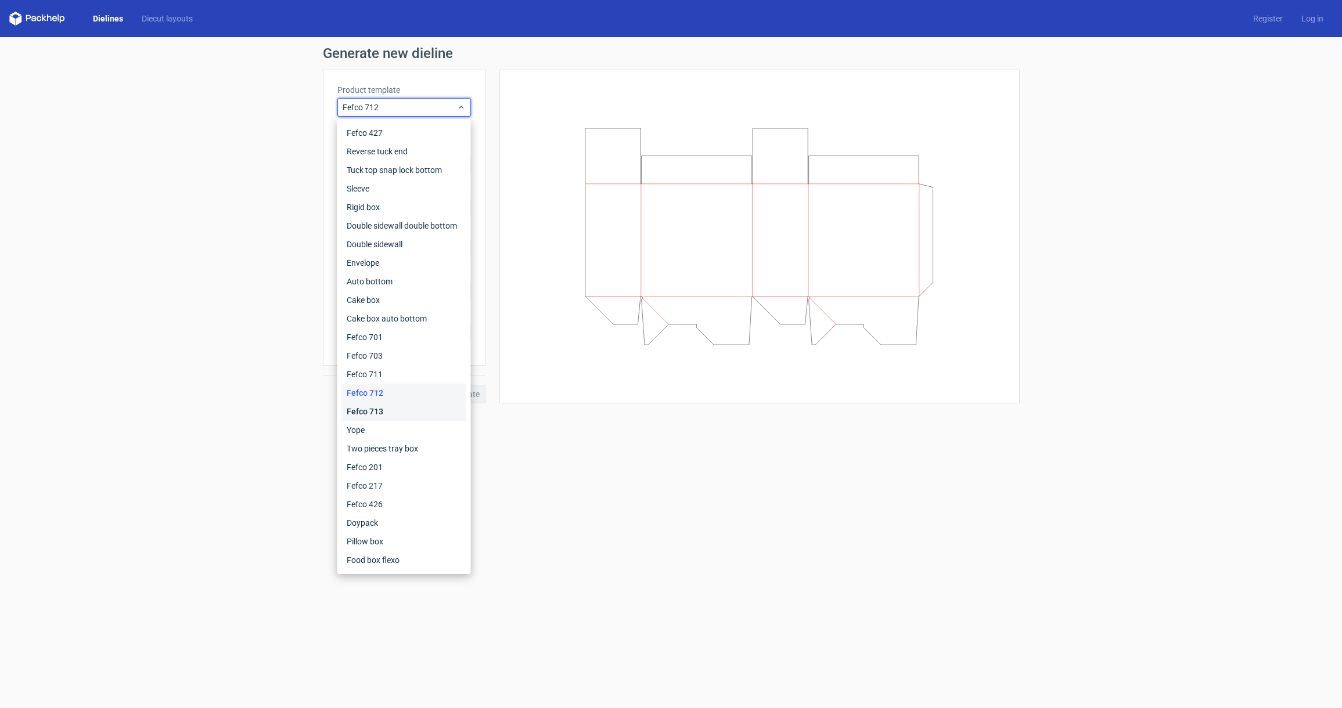
click at [404, 407] on div "Fefco 713" at bounding box center [404, 411] width 124 height 19
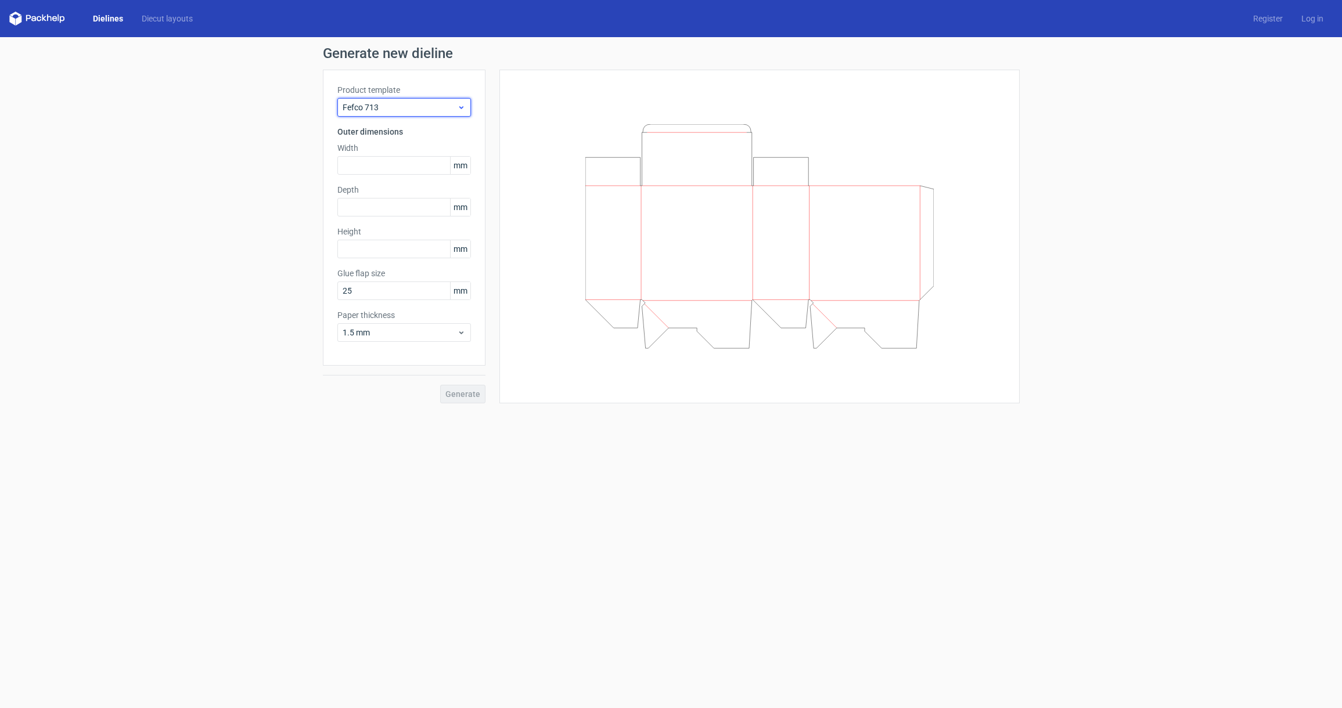
drag, startPoint x: 437, startPoint y: 110, endPoint x: 433, endPoint y: 116, distance: 7.6
click at [437, 110] on span "Fefco 713" at bounding box center [400, 108] width 114 height 12
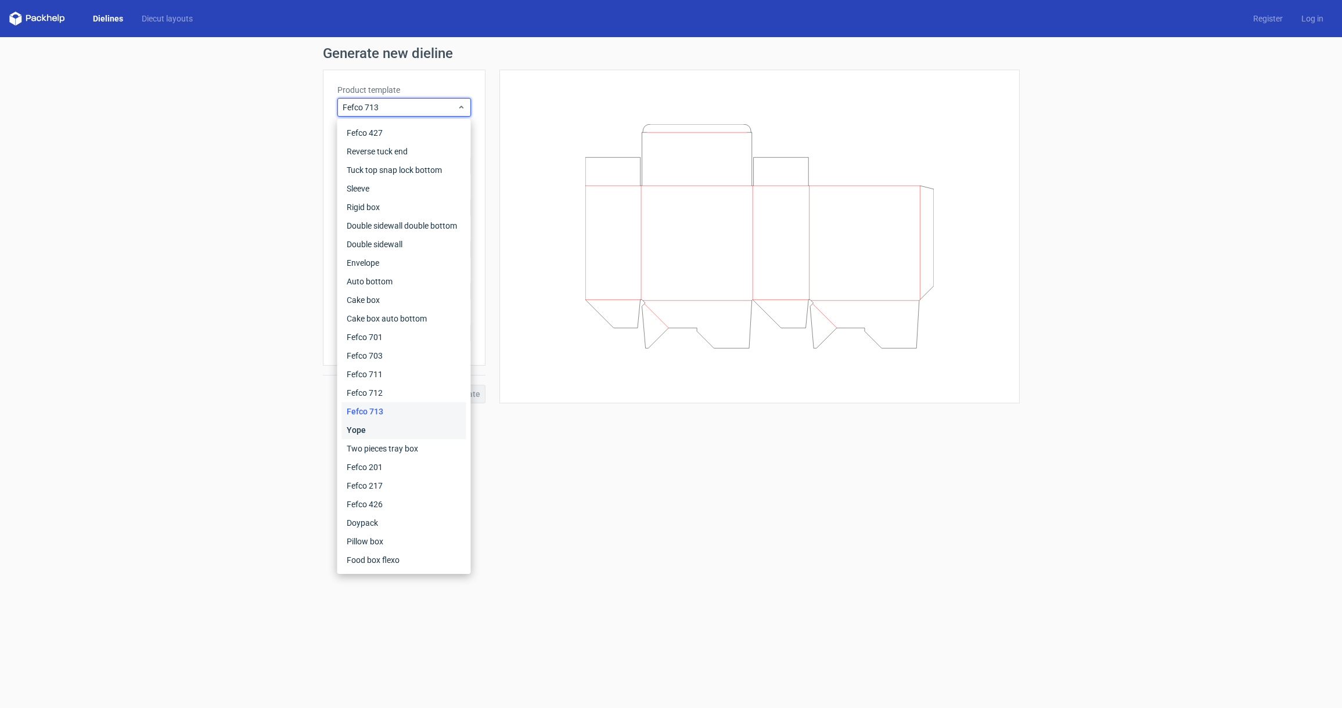
click at [383, 430] on div "Yope" at bounding box center [404, 430] width 124 height 19
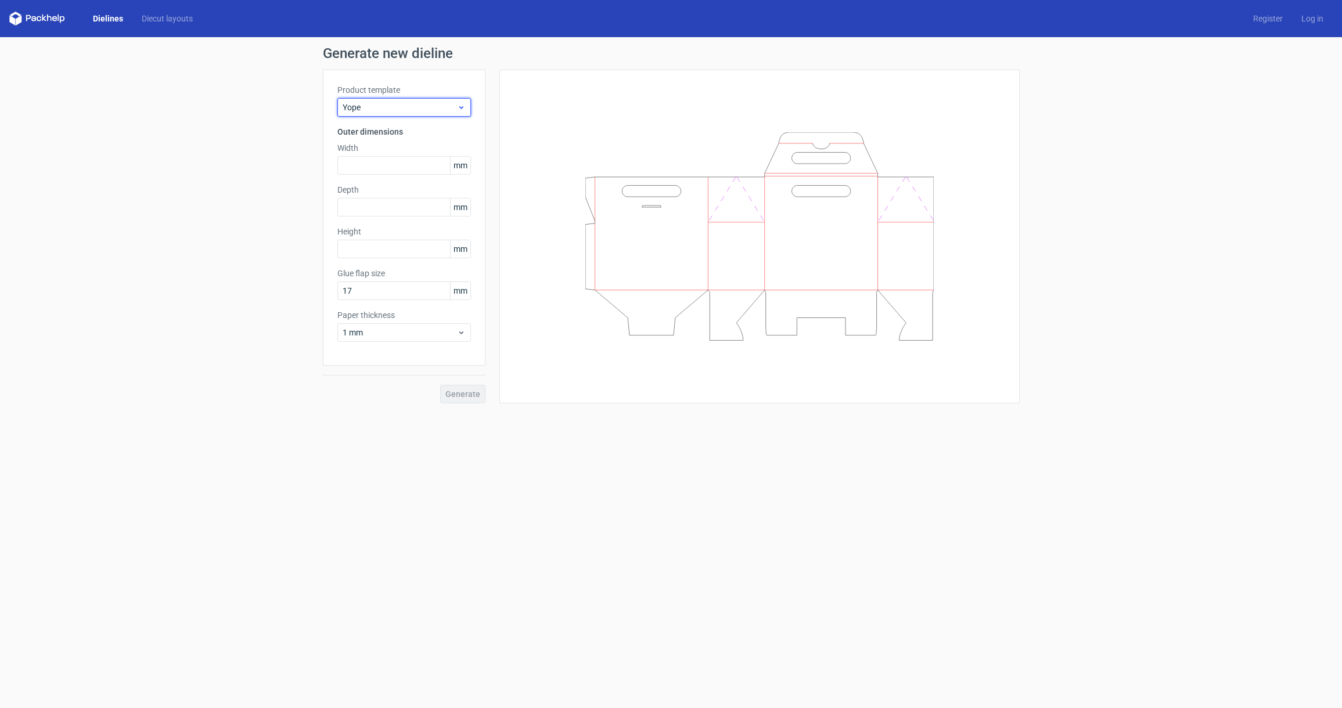
click at [422, 107] on span "Yope" at bounding box center [400, 108] width 114 height 12
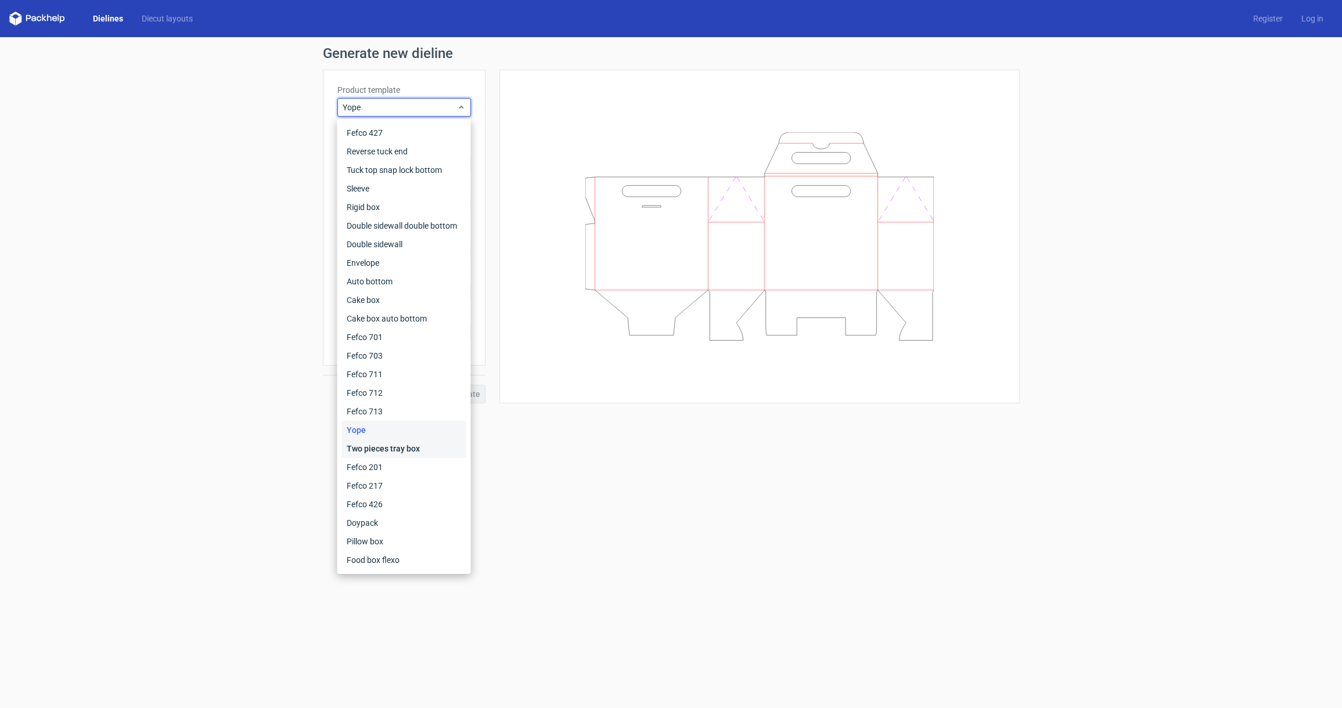
click at [429, 447] on div "Two pieces tray box" at bounding box center [404, 449] width 124 height 19
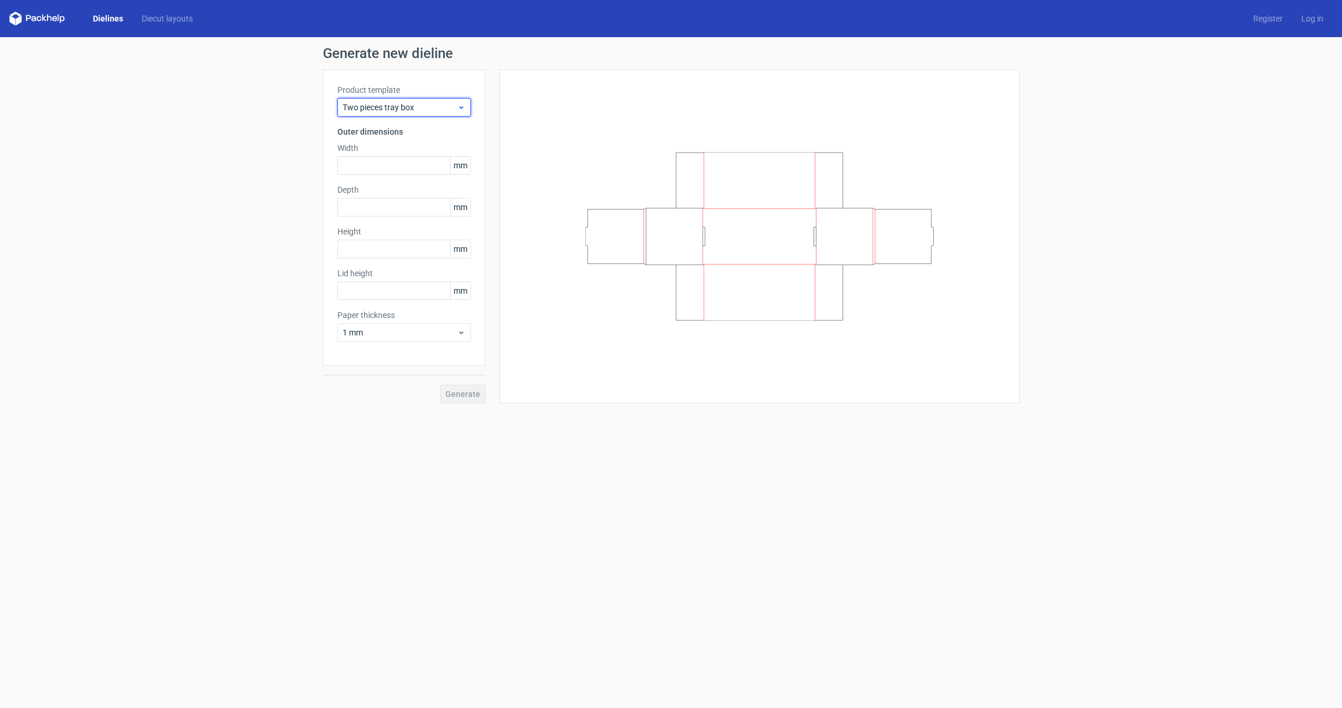
click at [416, 109] on span "Two pieces tray box" at bounding box center [400, 108] width 114 height 12
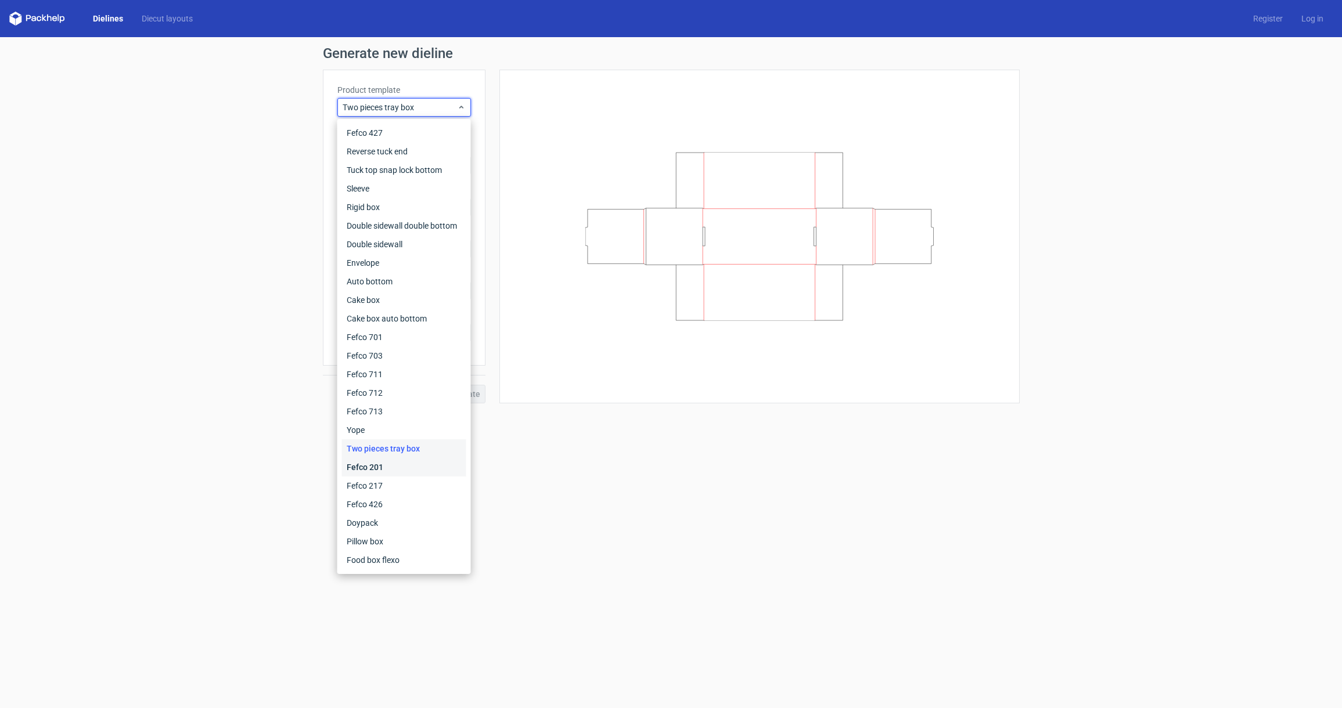
click at [377, 468] on div "Fefco 201" at bounding box center [404, 467] width 124 height 19
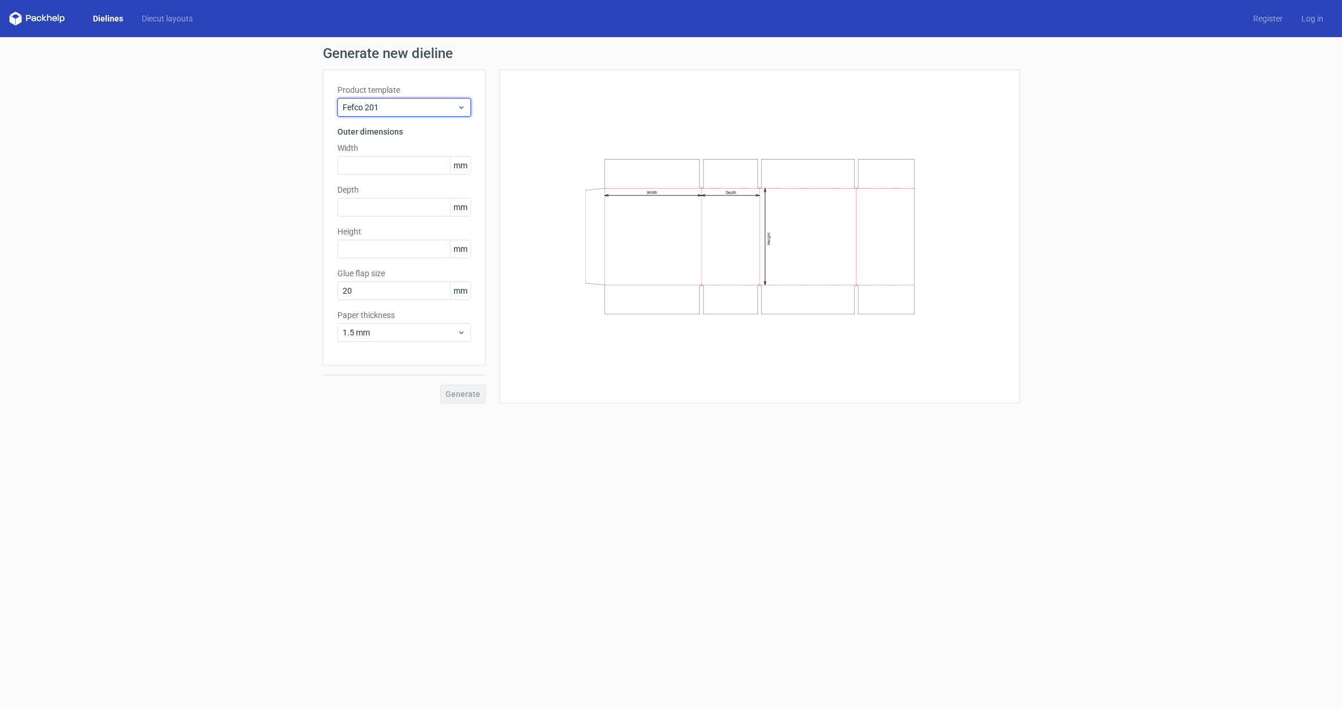
click at [452, 110] on span "Fefco 201" at bounding box center [400, 108] width 114 height 12
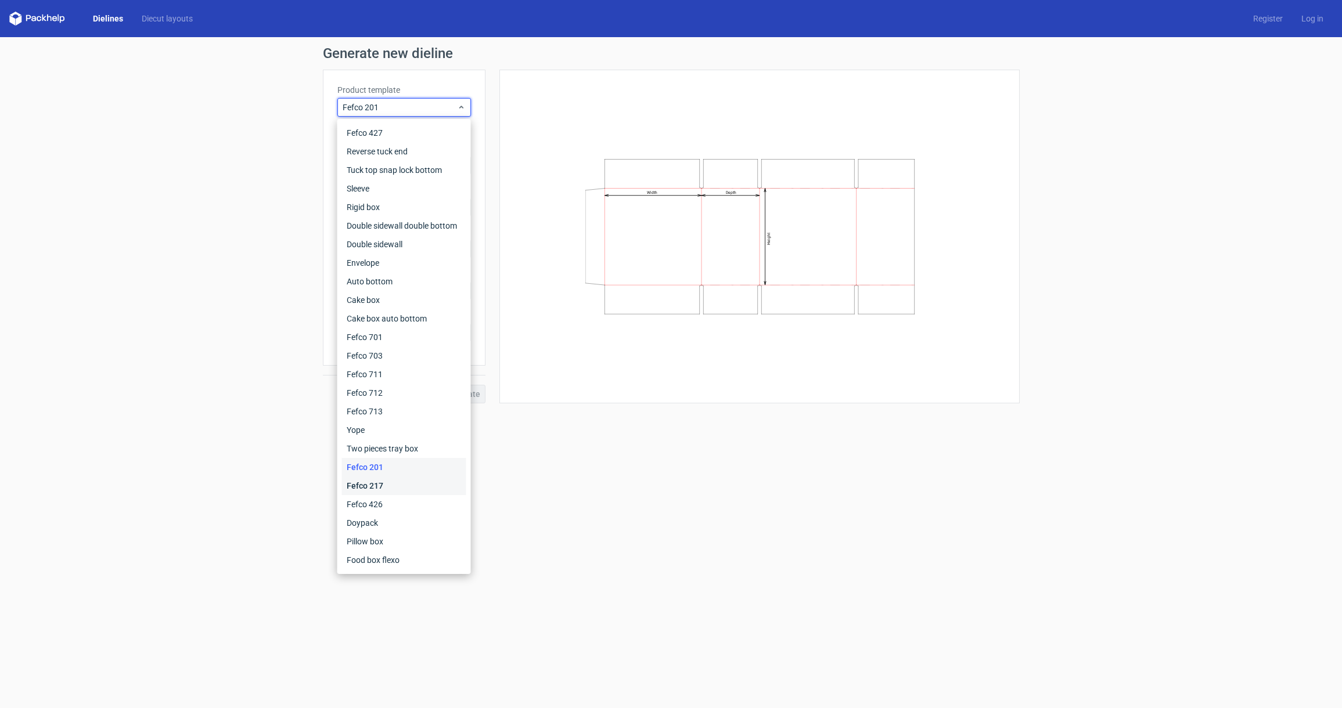
click at [415, 484] on div "Fefco 217" at bounding box center [404, 486] width 124 height 19
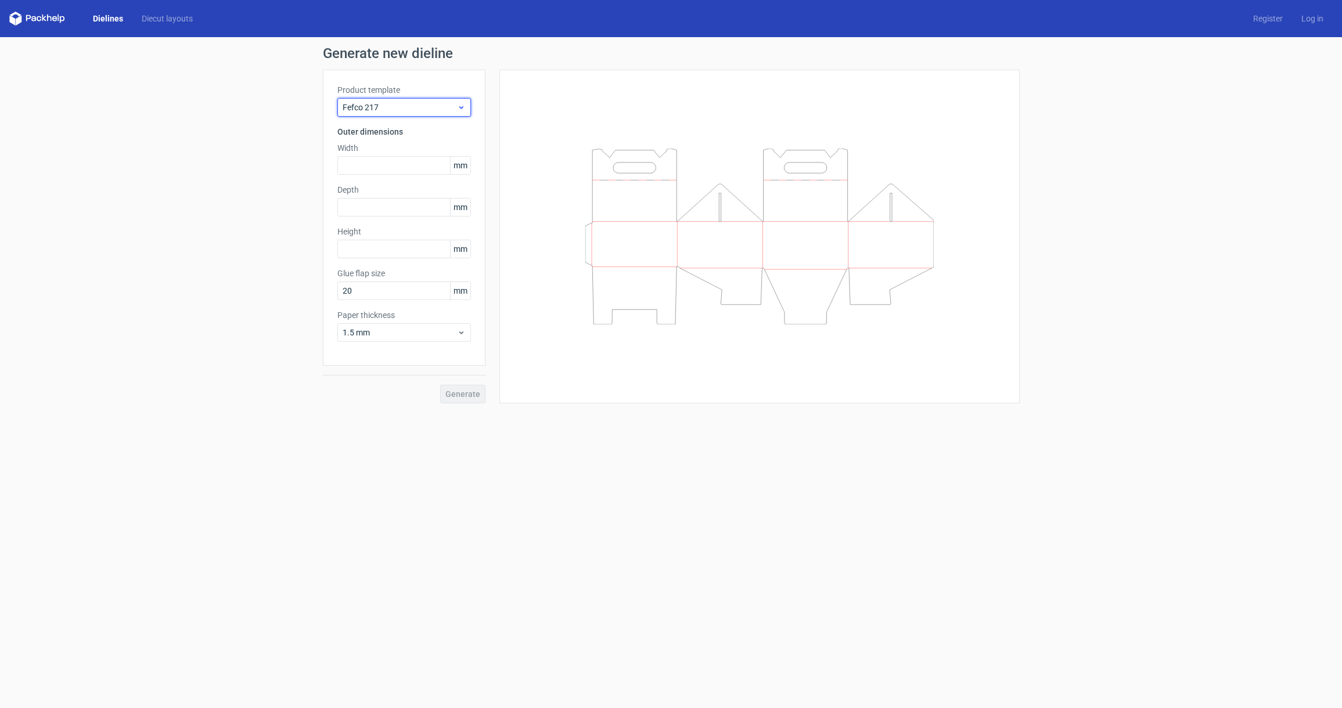
click at [440, 107] on span "Fefco 217" at bounding box center [400, 108] width 114 height 12
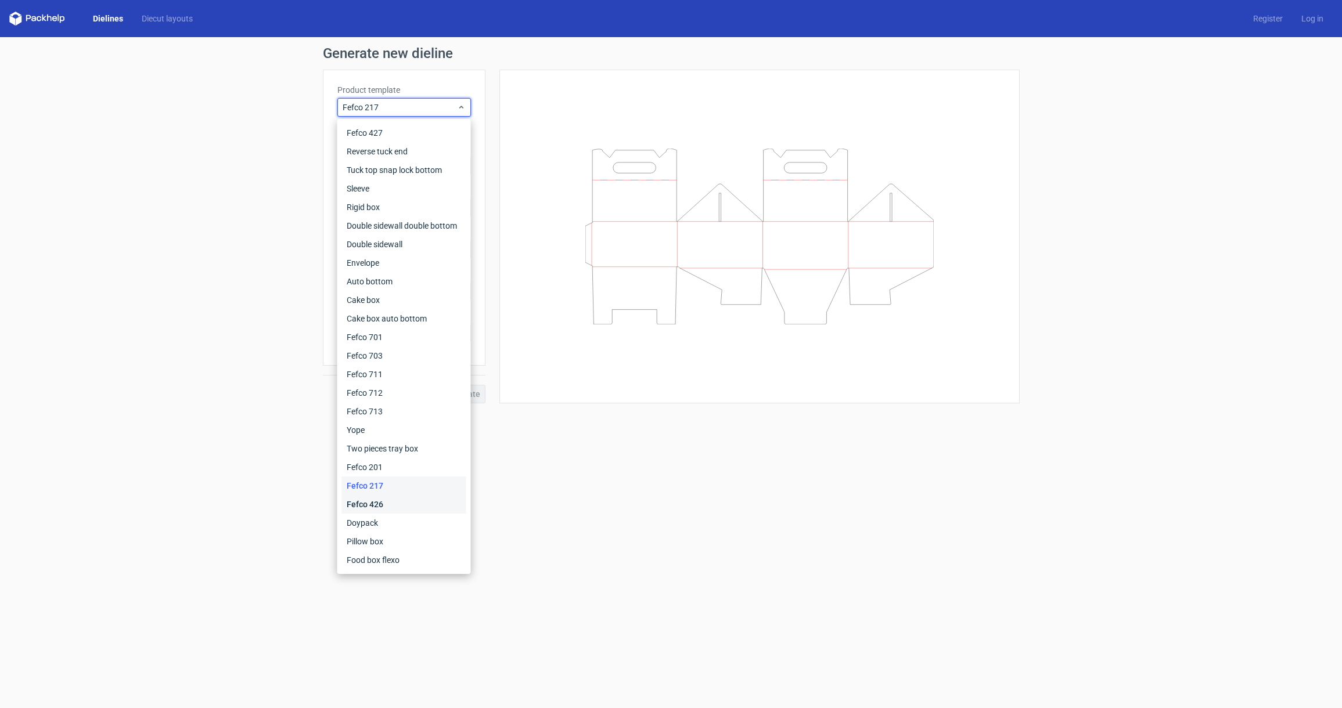
click at [397, 506] on div "Fefco 426" at bounding box center [404, 504] width 124 height 19
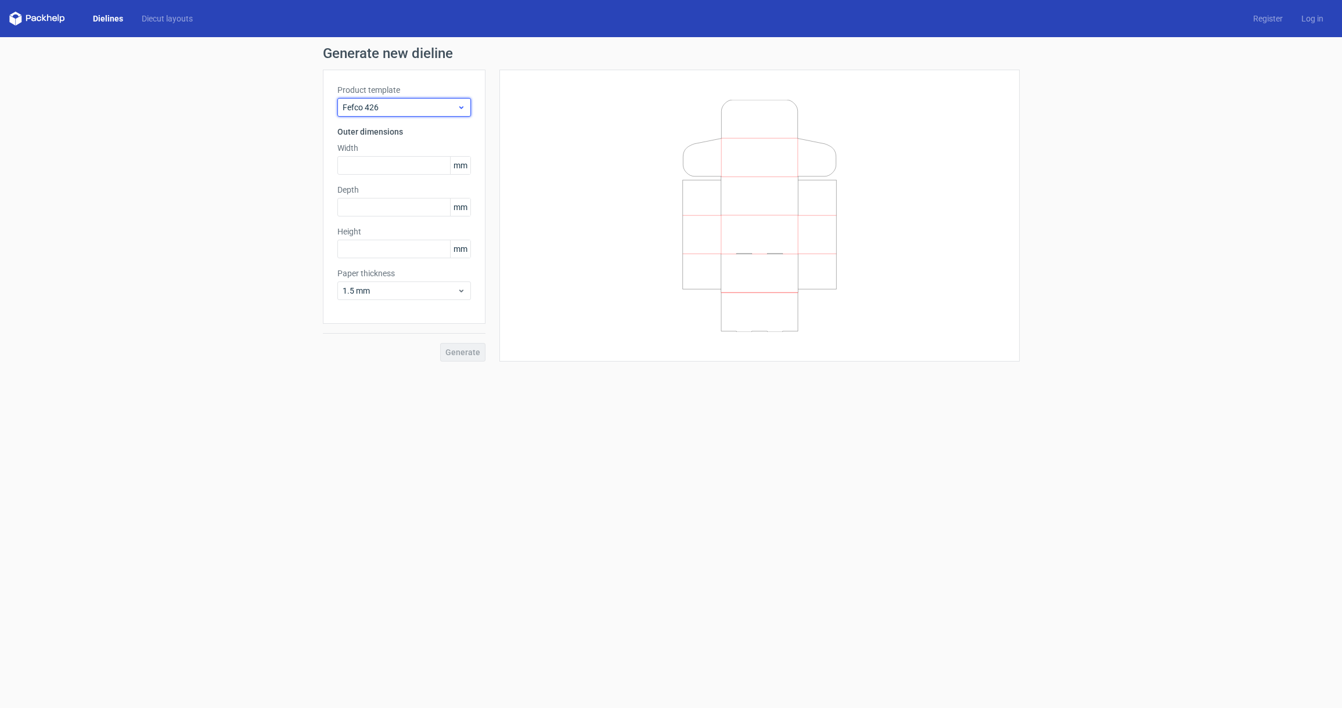
click at [440, 109] on span "Fefco 426" at bounding box center [400, 108] width 114 height 12
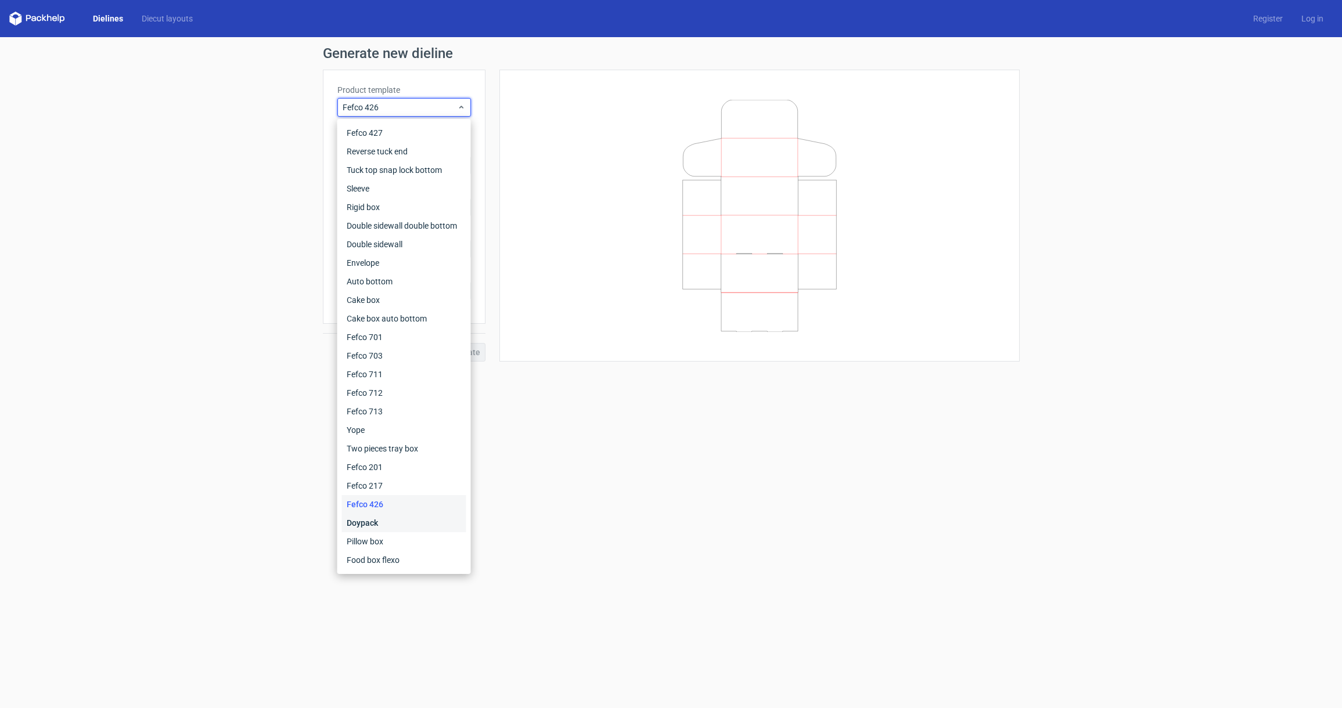
click at [410, 522] on div "Doypack" at bounding box center [404, 523] width 124 height 19
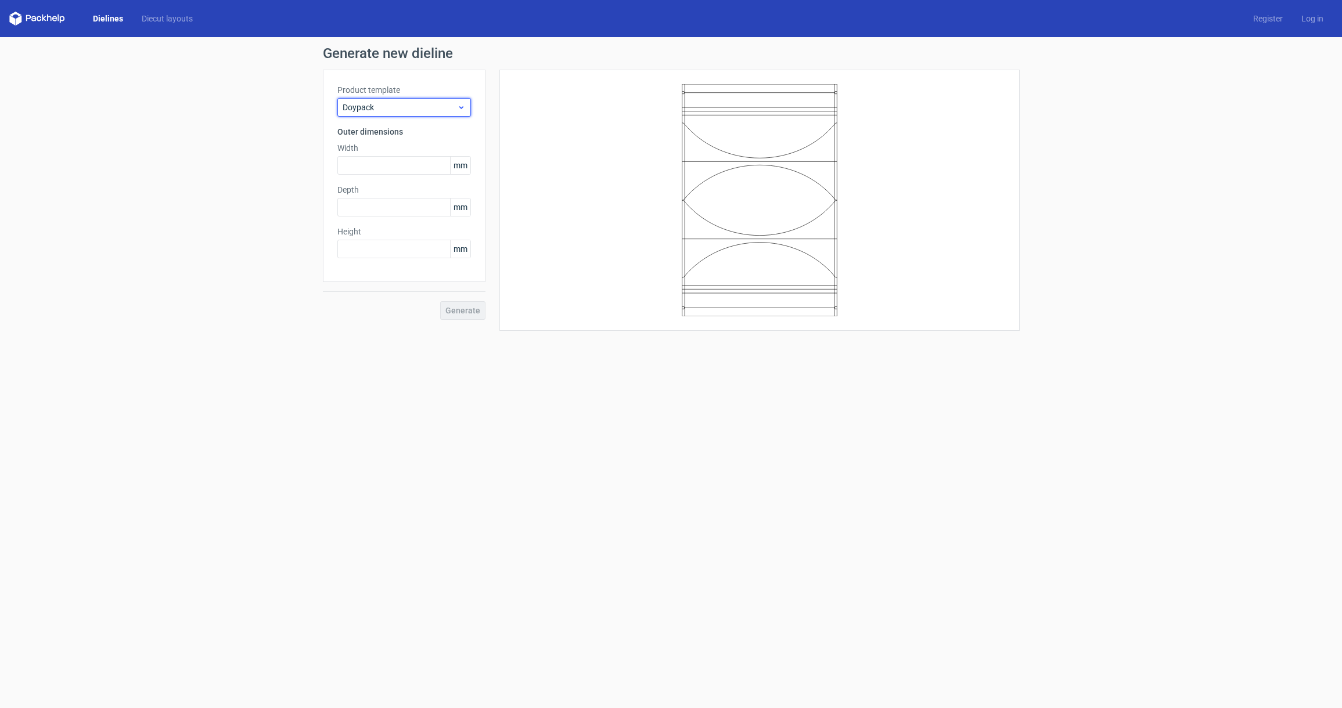
drag, startPoint x: 445, startPoint y: 108, endPoint x: 438, endPoint y: 113, distance: 7.9
click at [445, 109] on span "Doypack" at bounding box center [400, 108] width 114 height 12
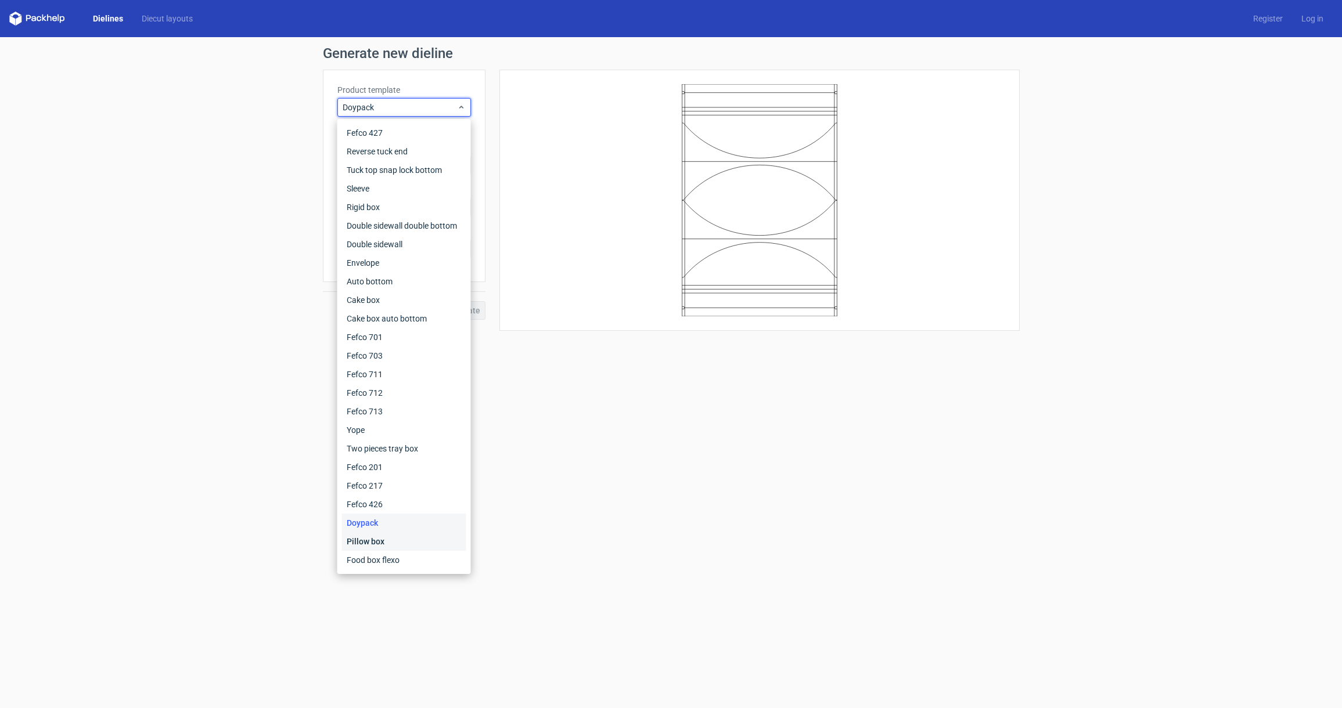
click at [415, 544] on div "Pillow box" at bounding box center [404, 542] width 124 height 19
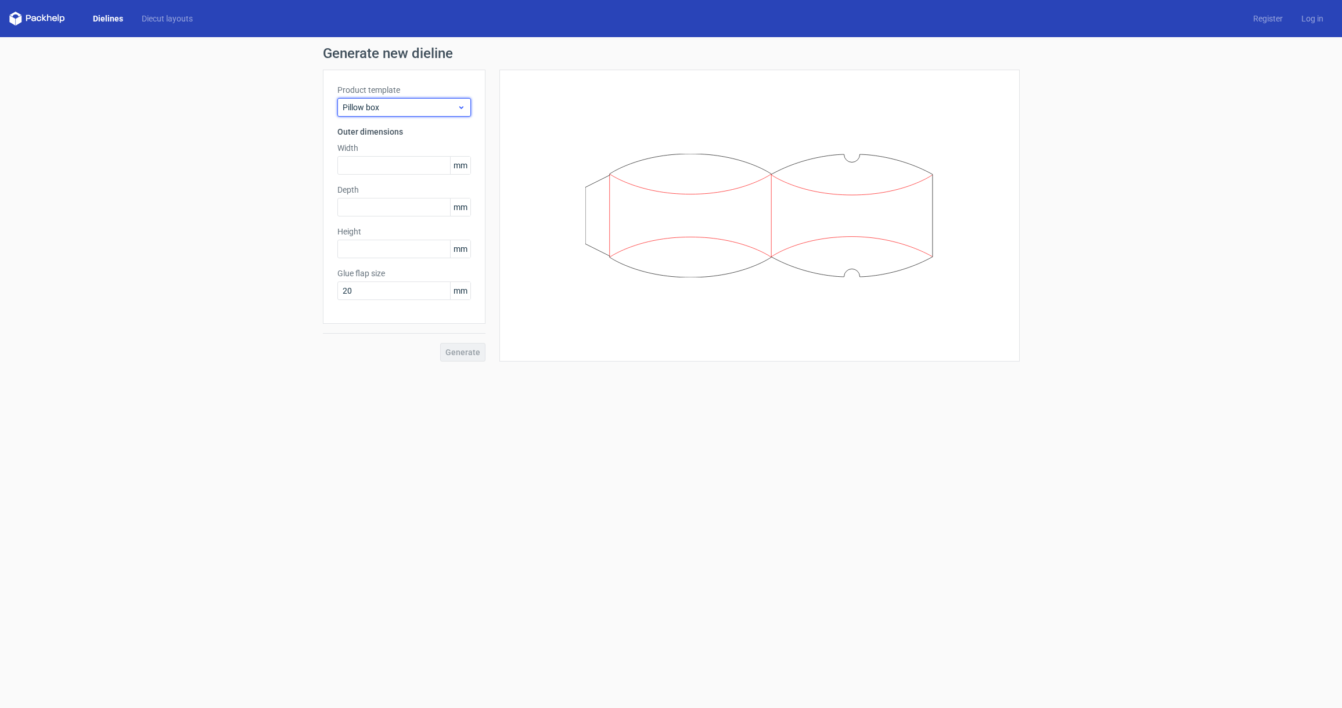
drag, startPoint x: 436, startPoint y: 106, endPoint x: 430, endPoint y: 115, distance: 11.3
click at [437, 106] on span "Pillow box" at bounding box center [400, 108] width 114 height 12
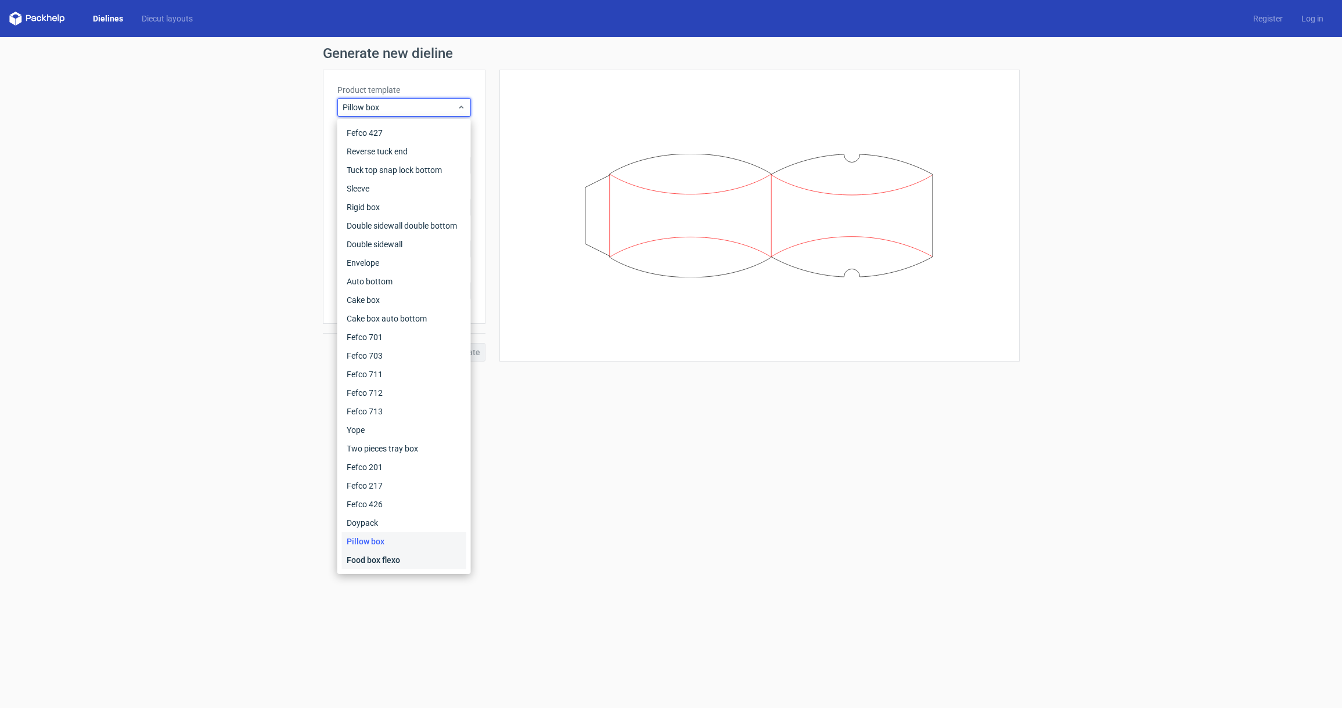
click at [399, 559] on div "Food box flexo" at bounding box center [404, 560] width 124 height 19
